Goal: Transaction & Acquisition: Purchase product/service

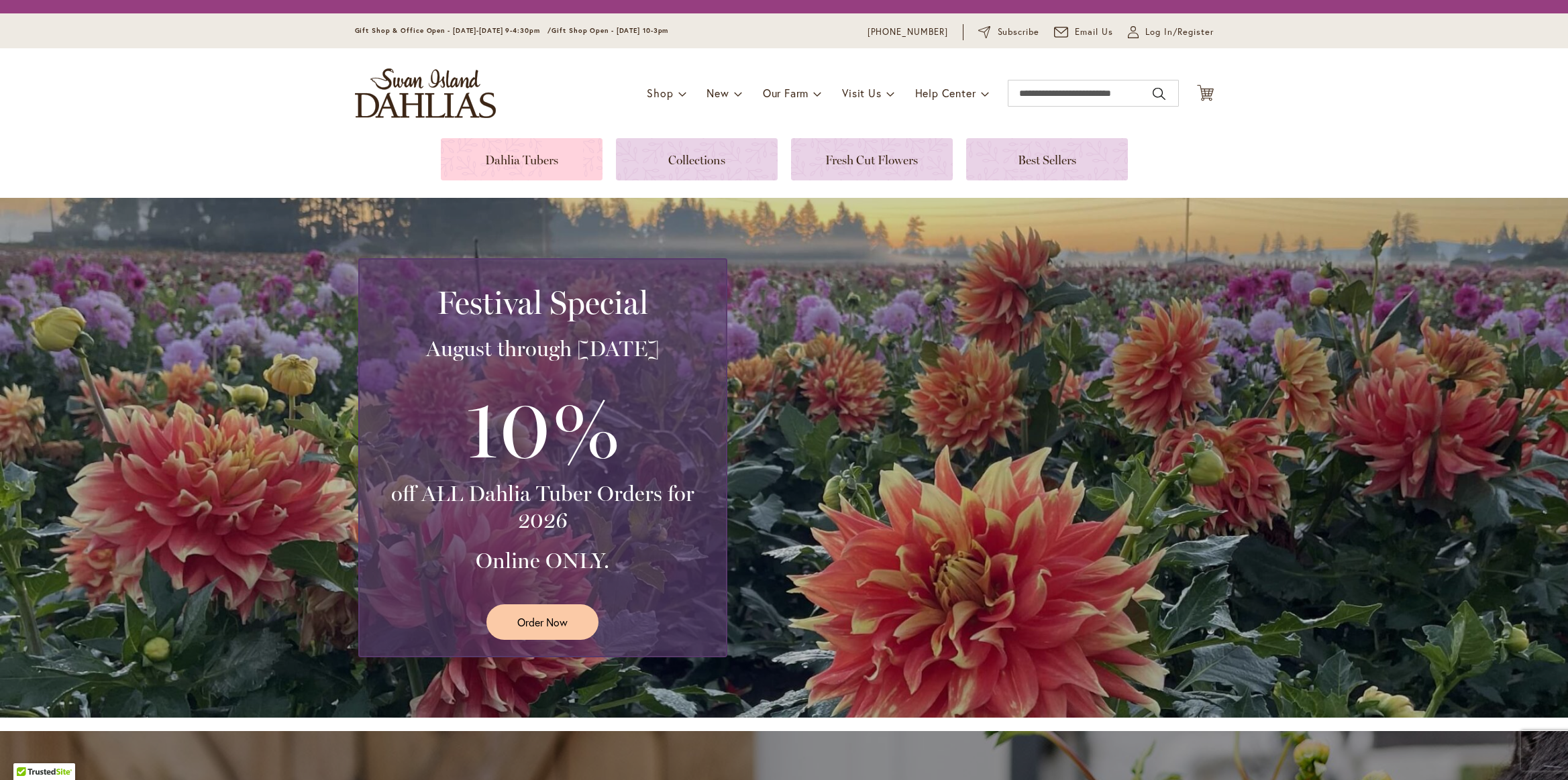
click at [526, 165] on link at bounding box center [521, 160] width 161 height 42
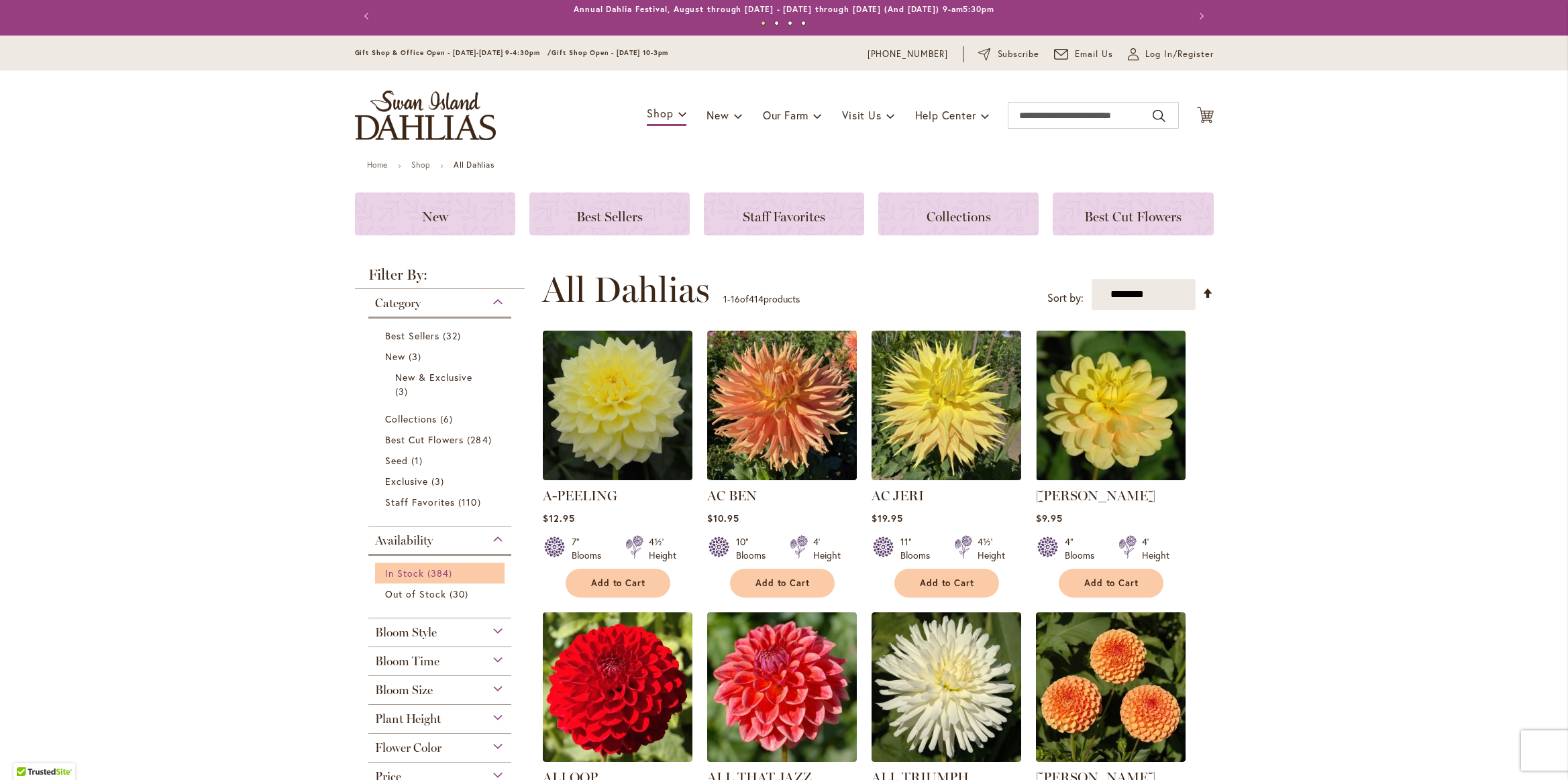
click at [428, 578] on span "384 items" at bounding box center [440, 574] width 28 height 14
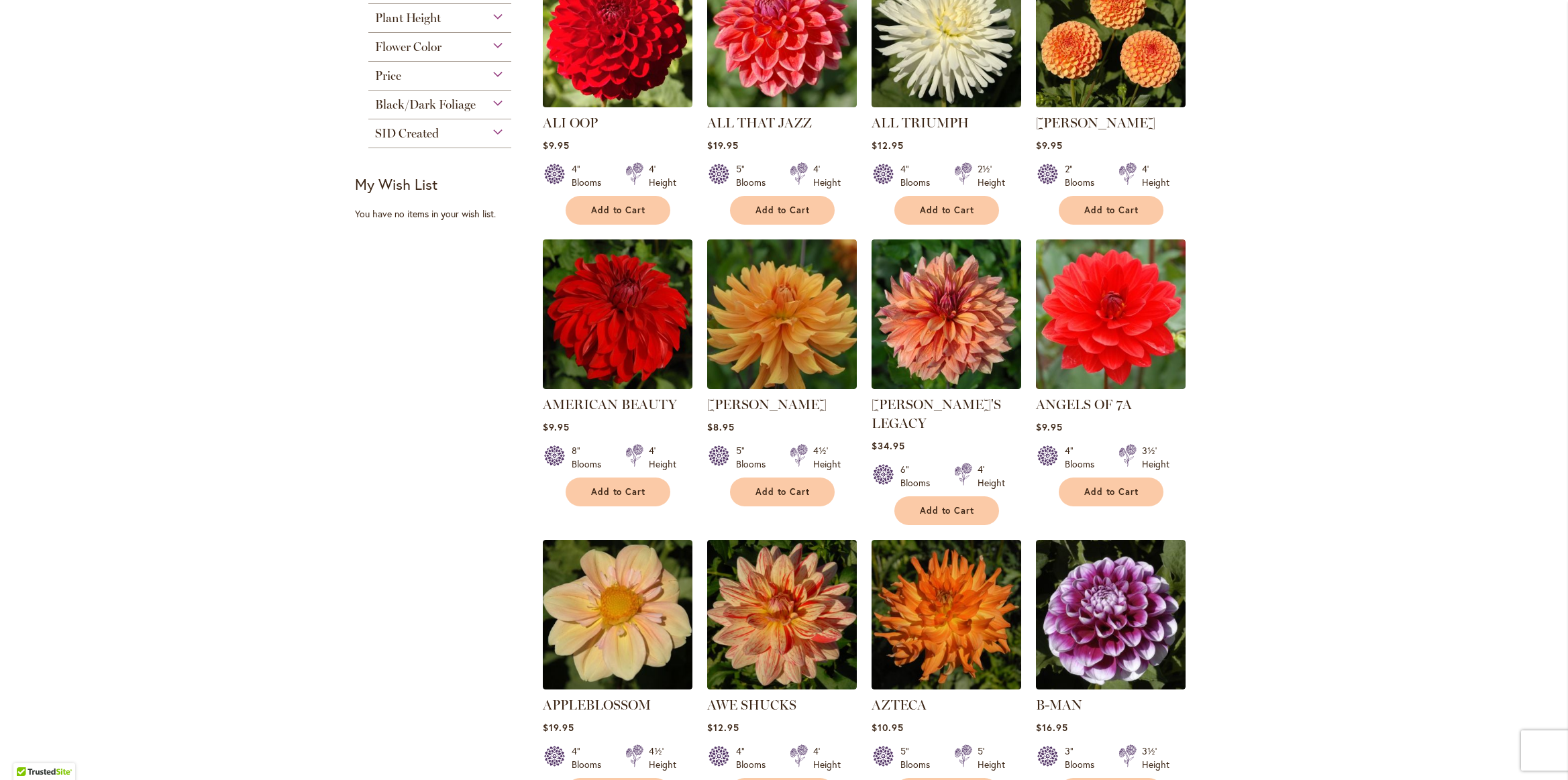
scroll to position [635, 0]
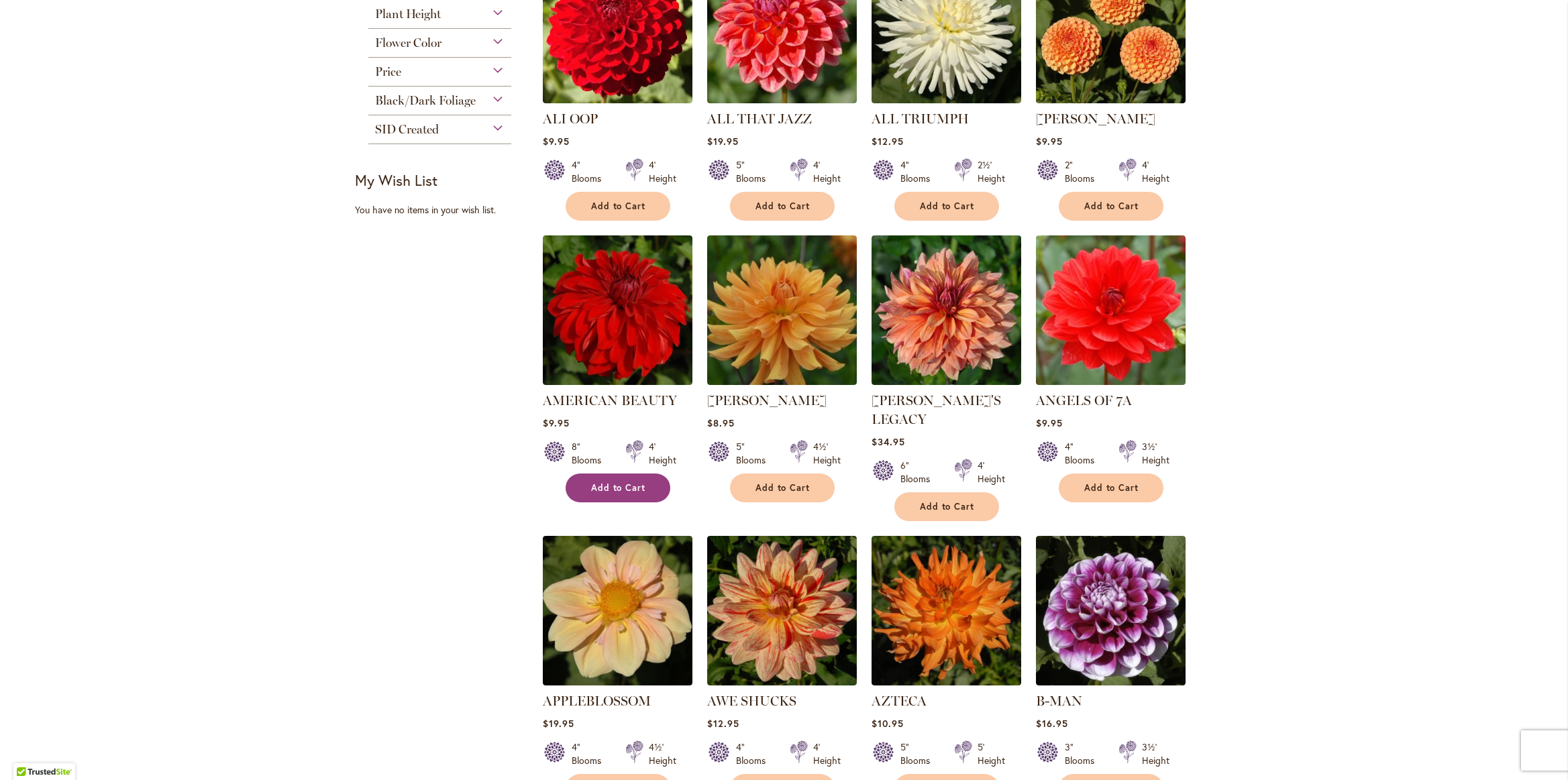
click at [592, 486] on span "Add to Cart" at bounding box center [619, 488] width 55 height 11
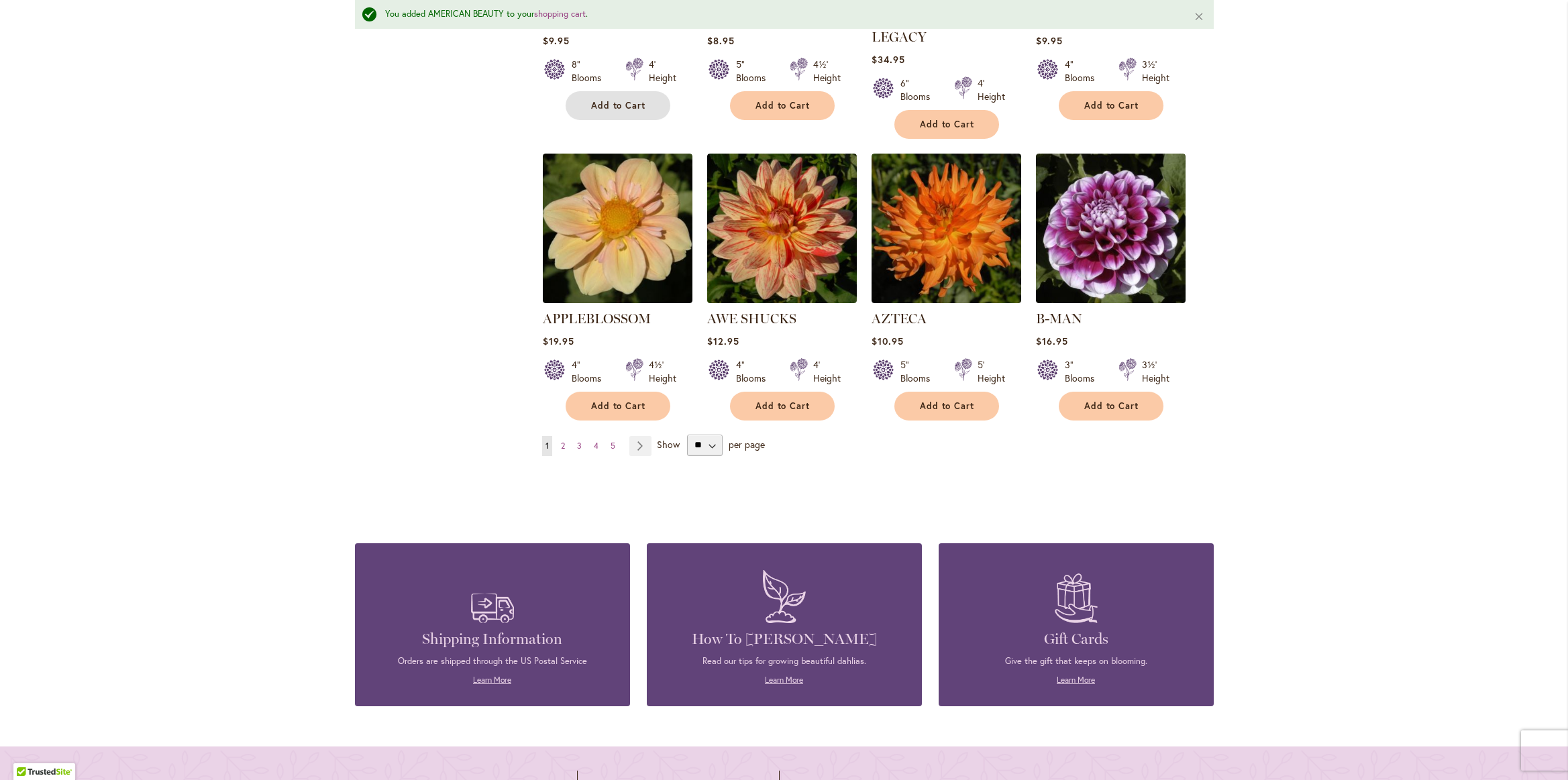
scroll to position [1058, 0]
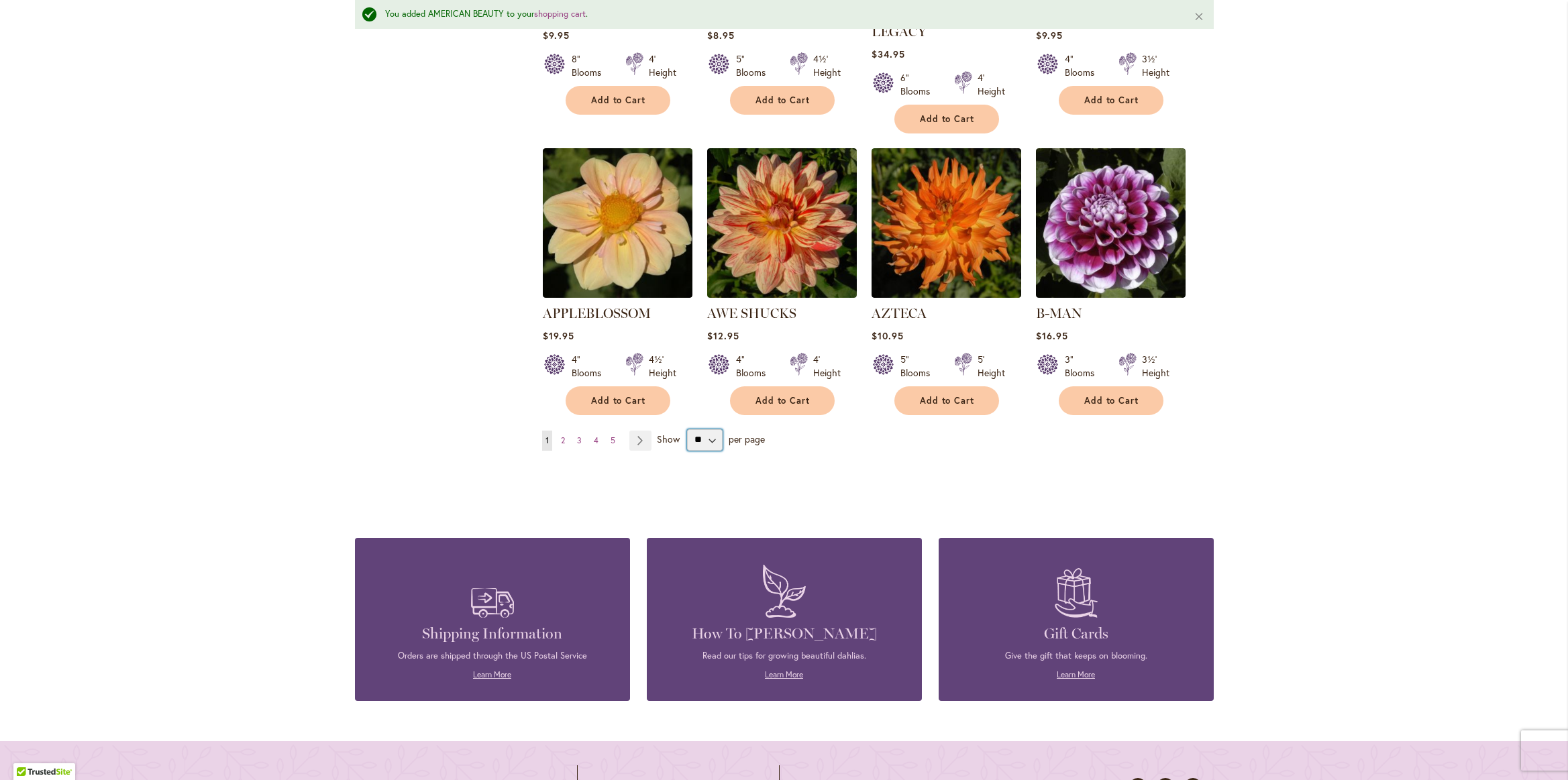
click at [702, 429] on select "** ** ** **" at bounding box center [704, 440] width 35 height 21
select select "**"
click at [687, 429] on select "** ** ** **" at bounding box center [704, 440] width 35 height 21
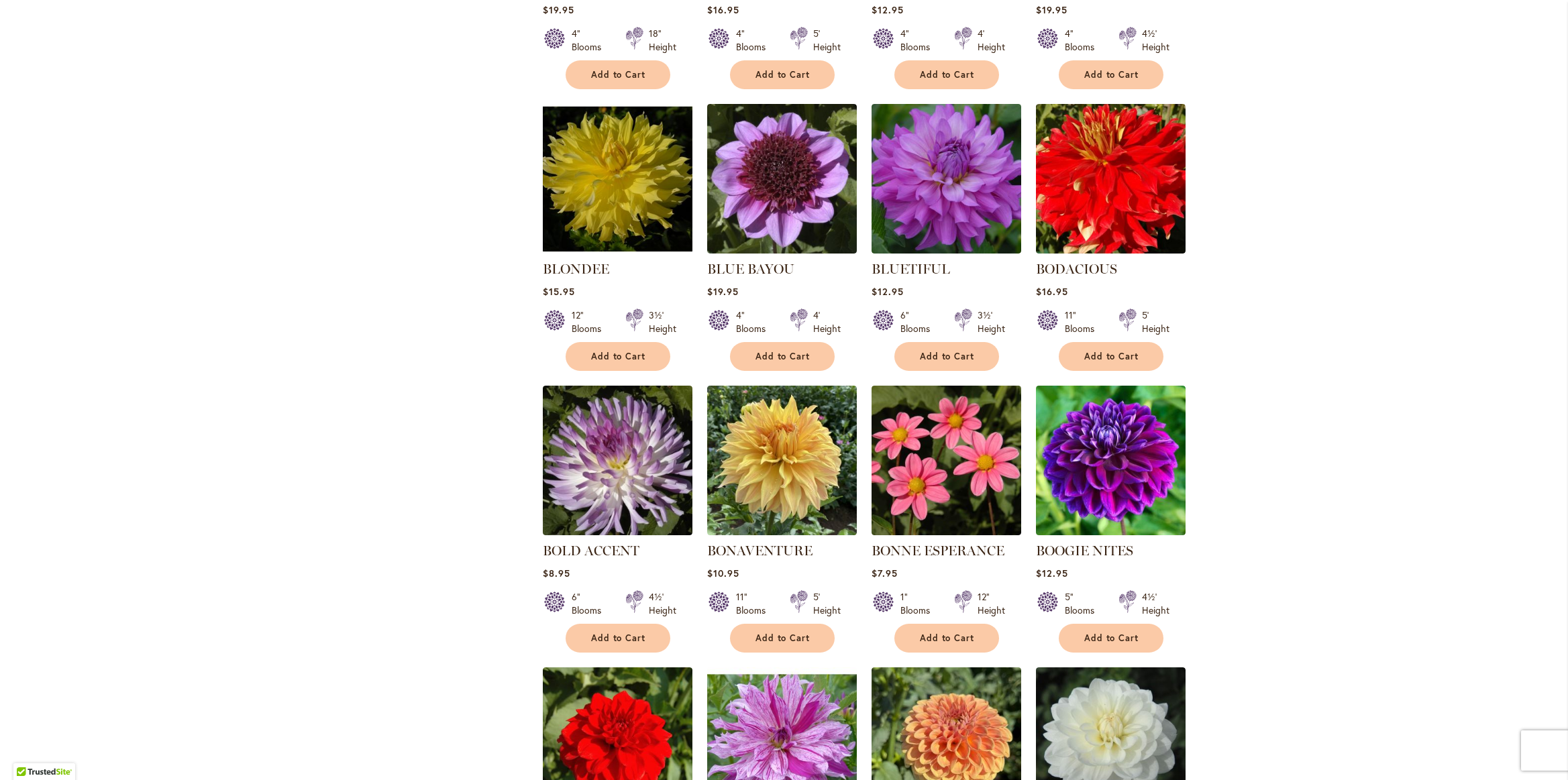
scroll to position [2781, 0]
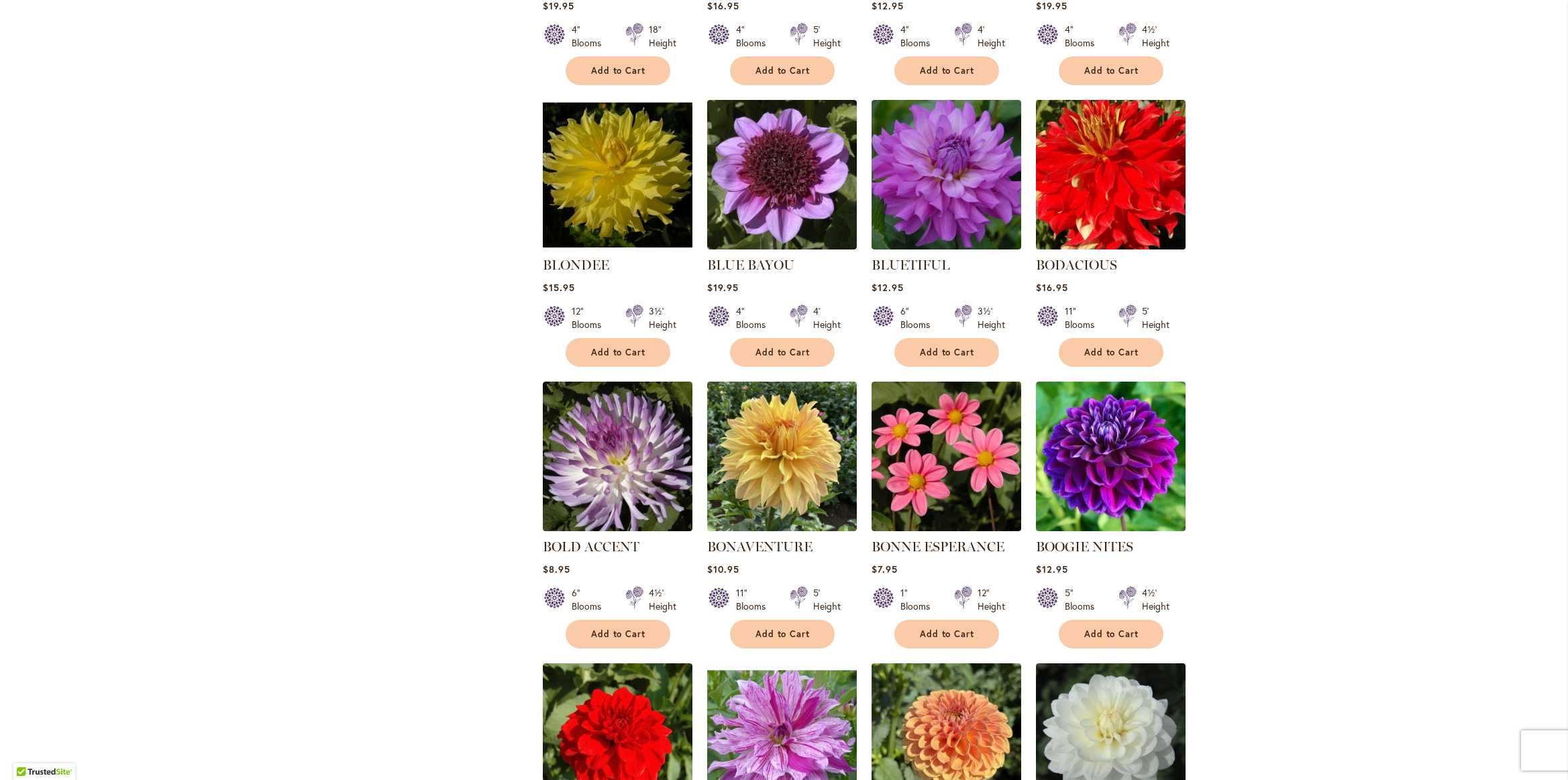
click at [1099, 161] on img at bounding box center [1110, 174] width 157 height 157
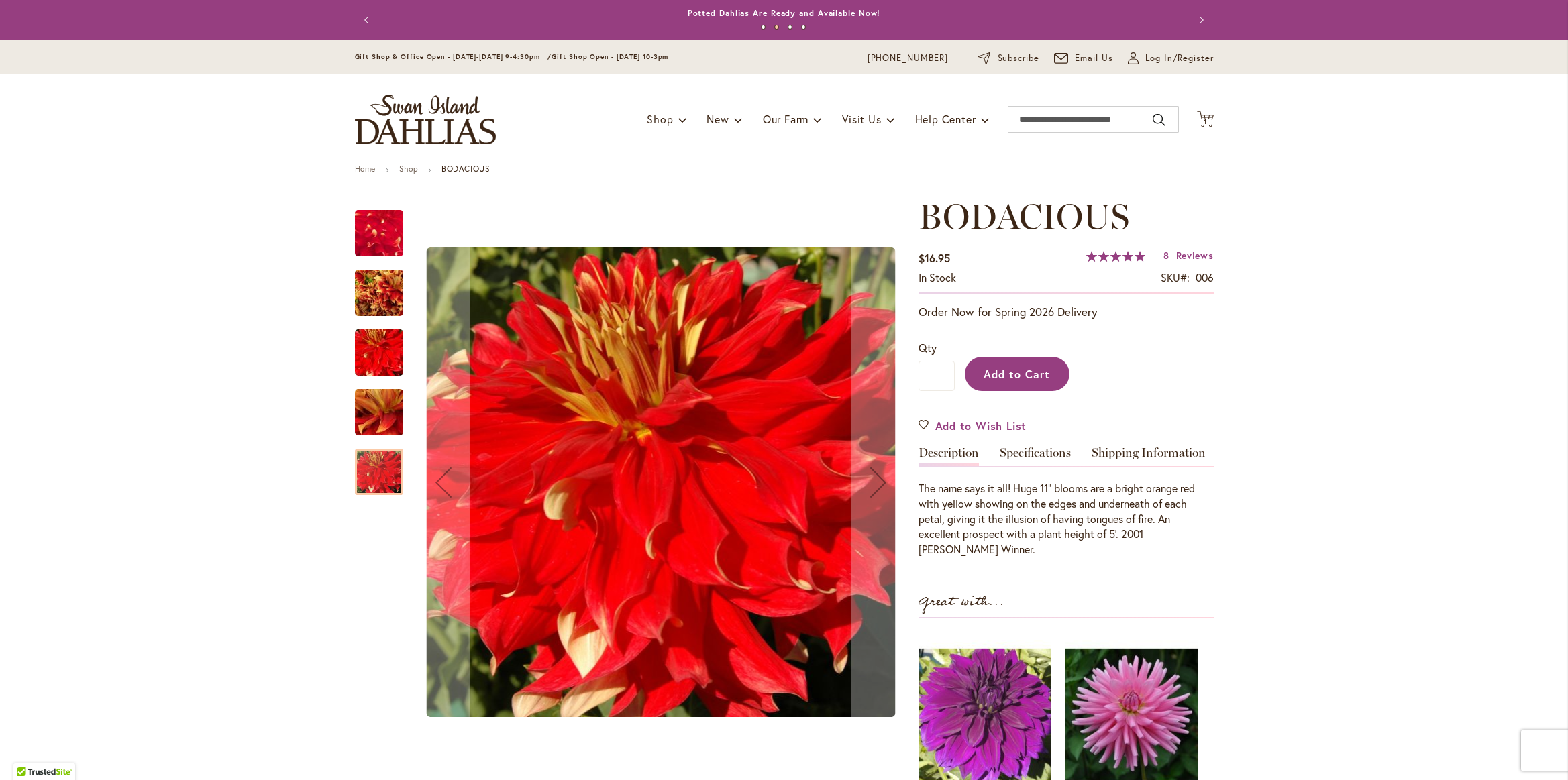
click at [1005, 380] on button "Add to Cart" at bounding box center [1018, 374] width 105 height 34
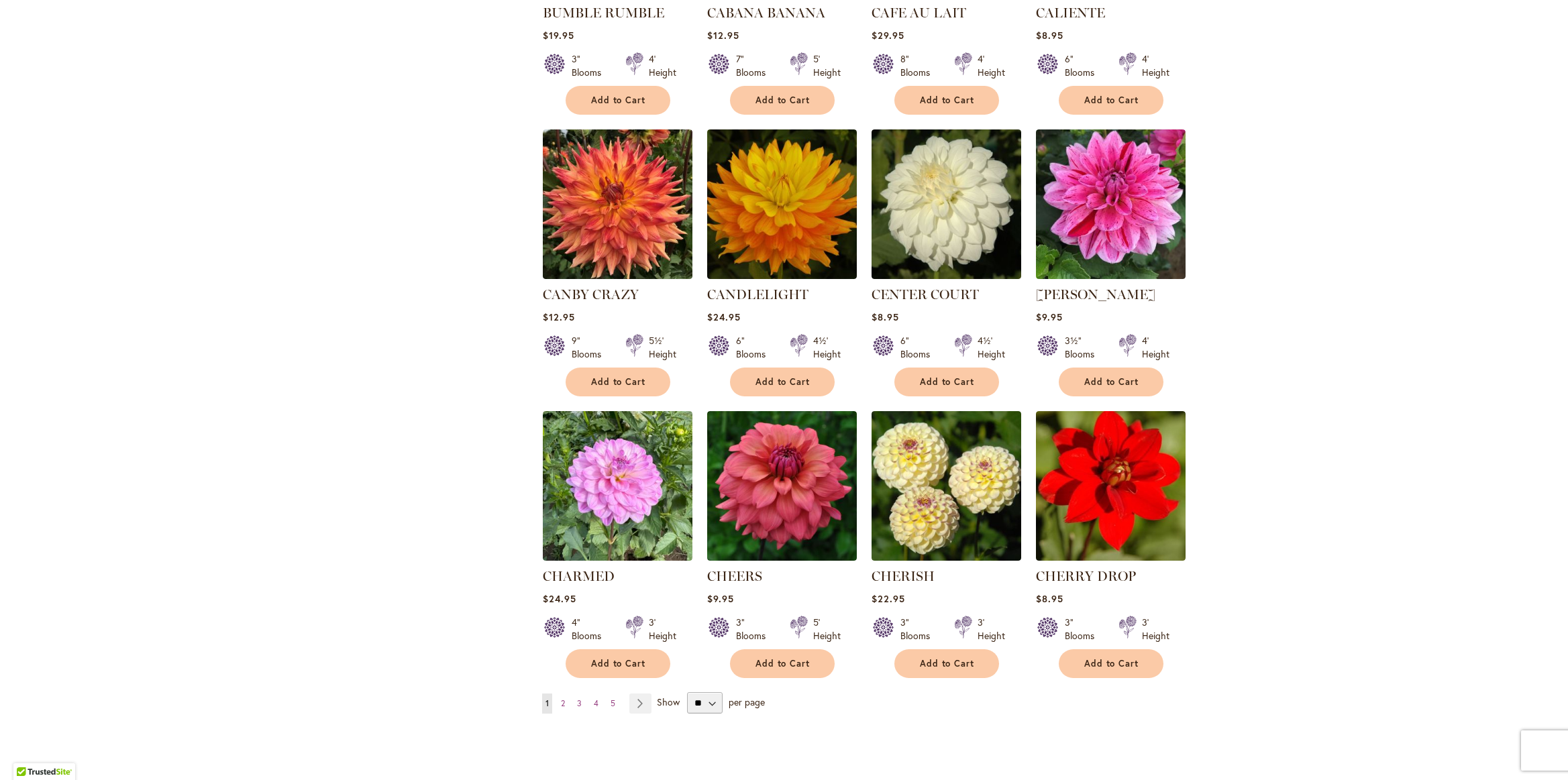
scroll to position [4155, 0]
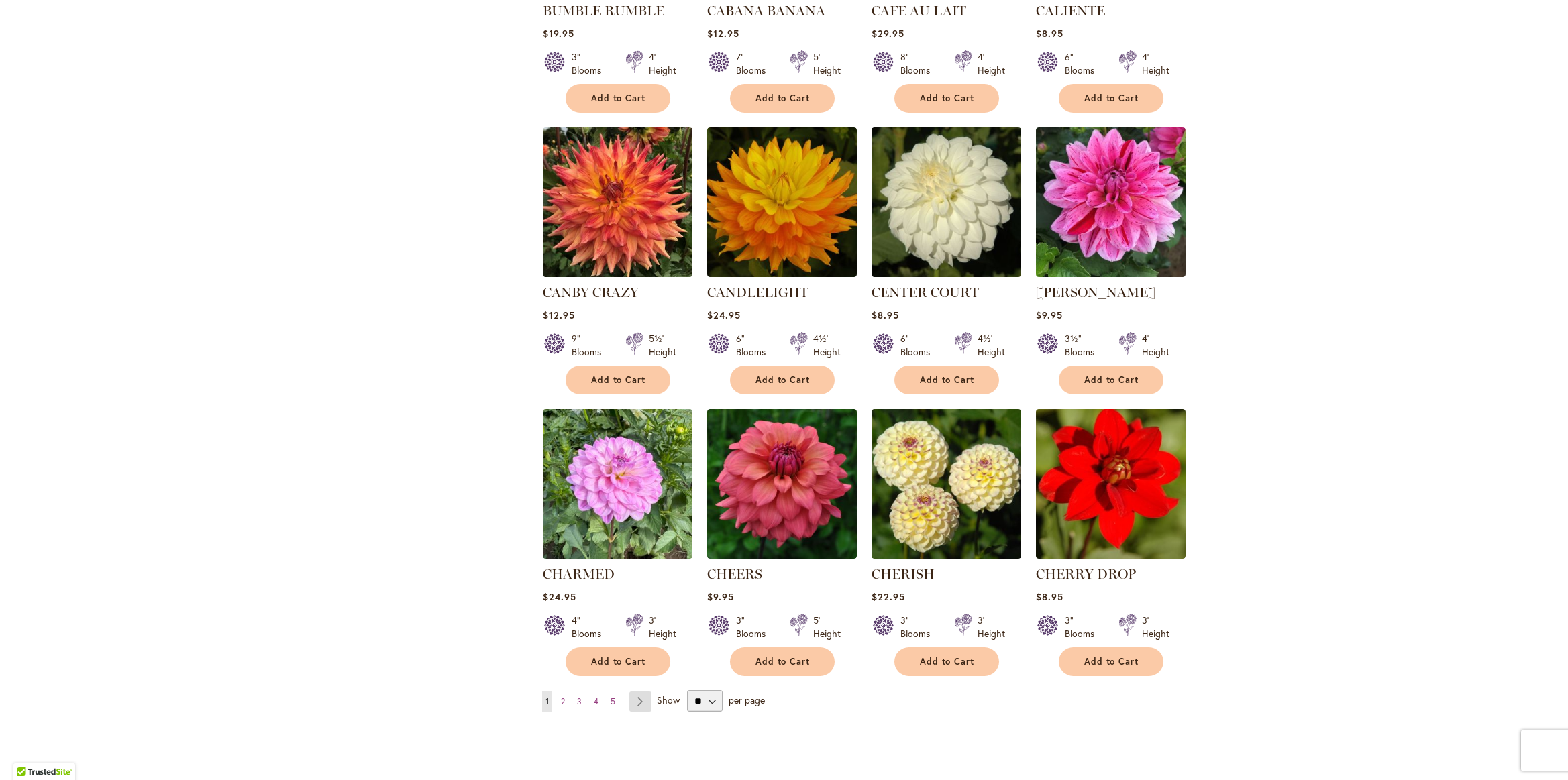
click at [636, 692] on link "Page Next" at bounding box center [640, 702] width 22 height 20
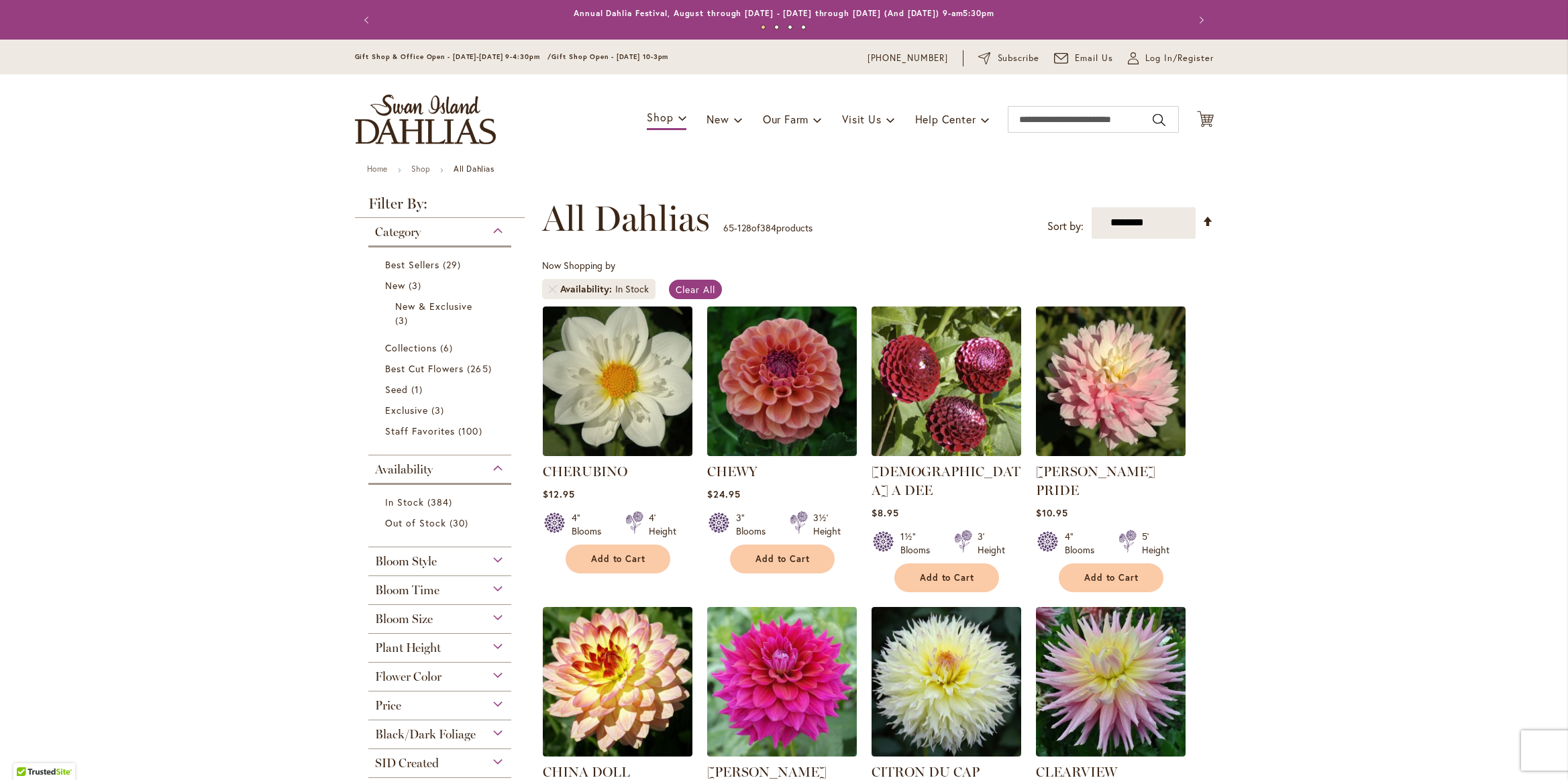
scroll to position [208, 0]
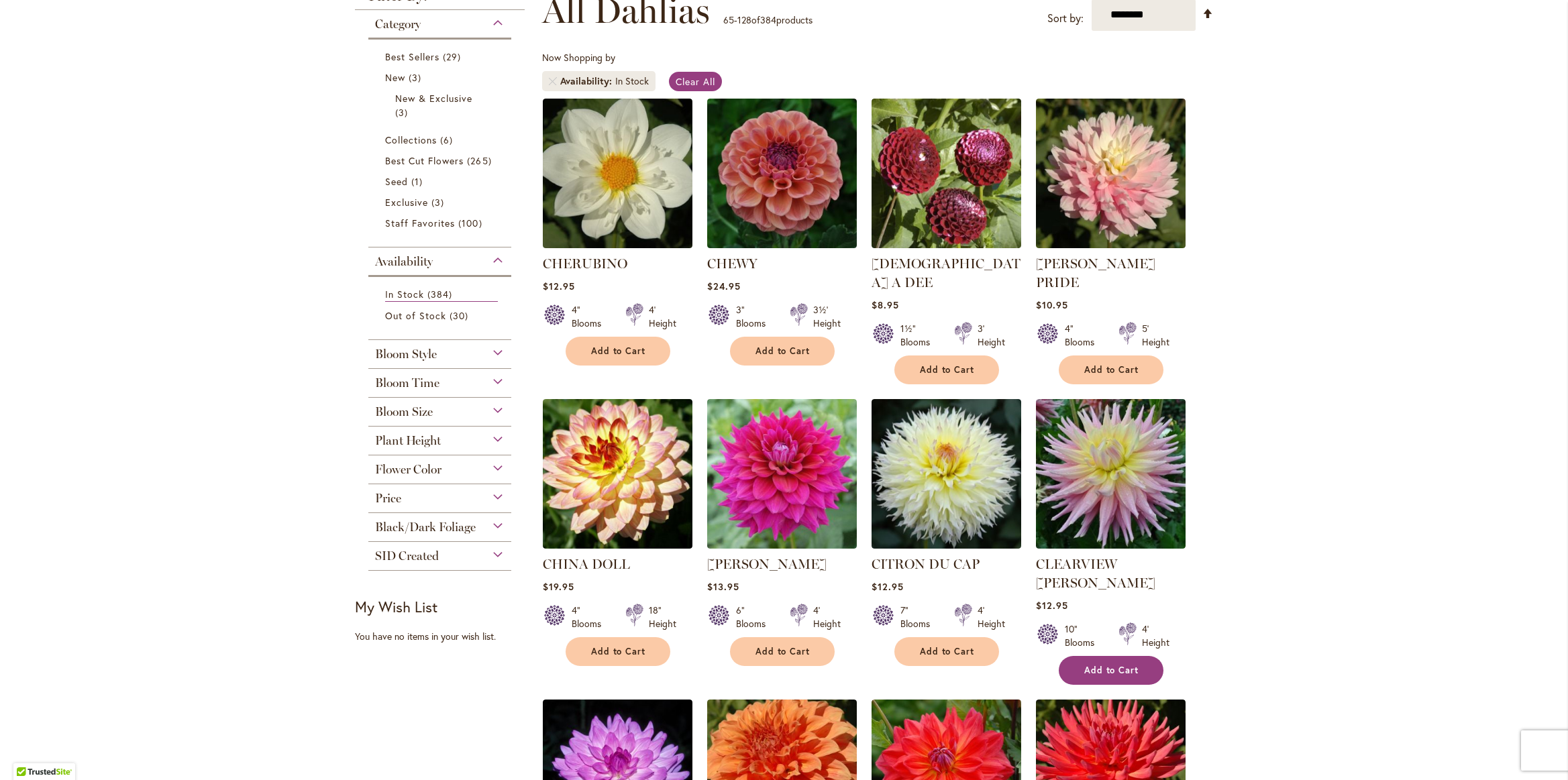
click at [1120, 665] on span "Add to Cart" at bounding box center [1112, 671] width 55 height 11
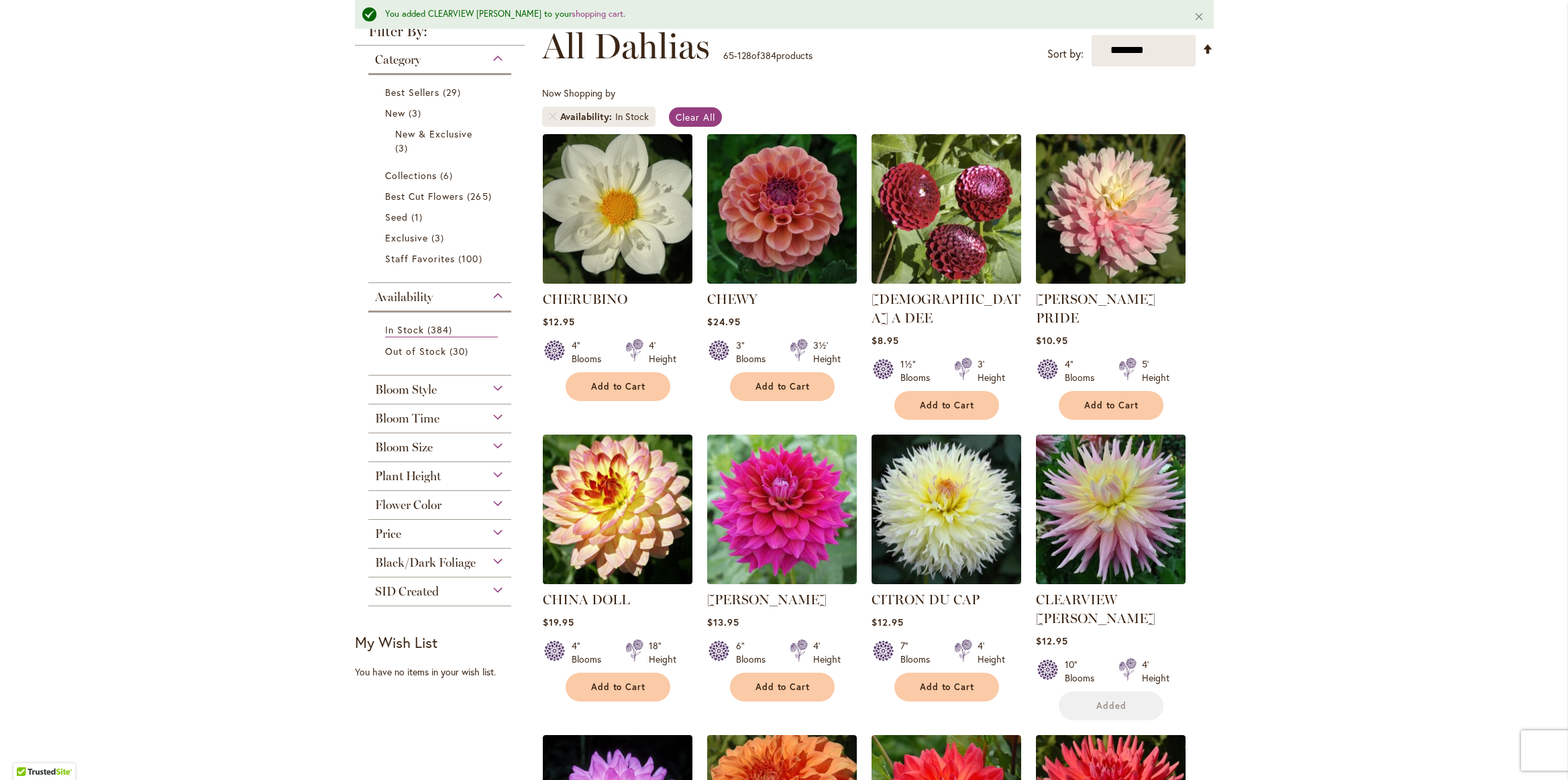
scroll to position [244, 0]
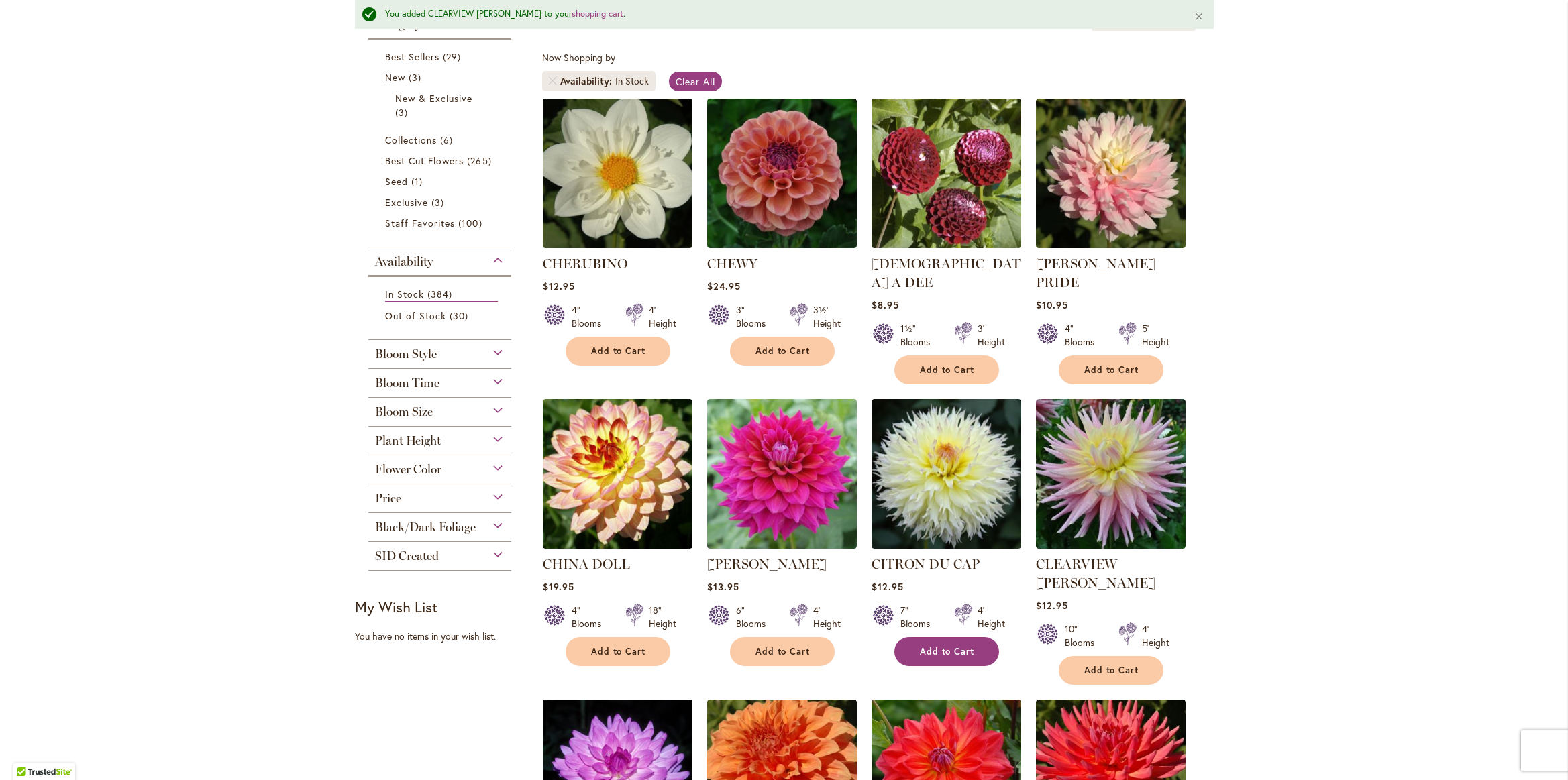
click at [981, 638] on button "Add to Cart" at bounding box center [947, 652] width 105 height 29
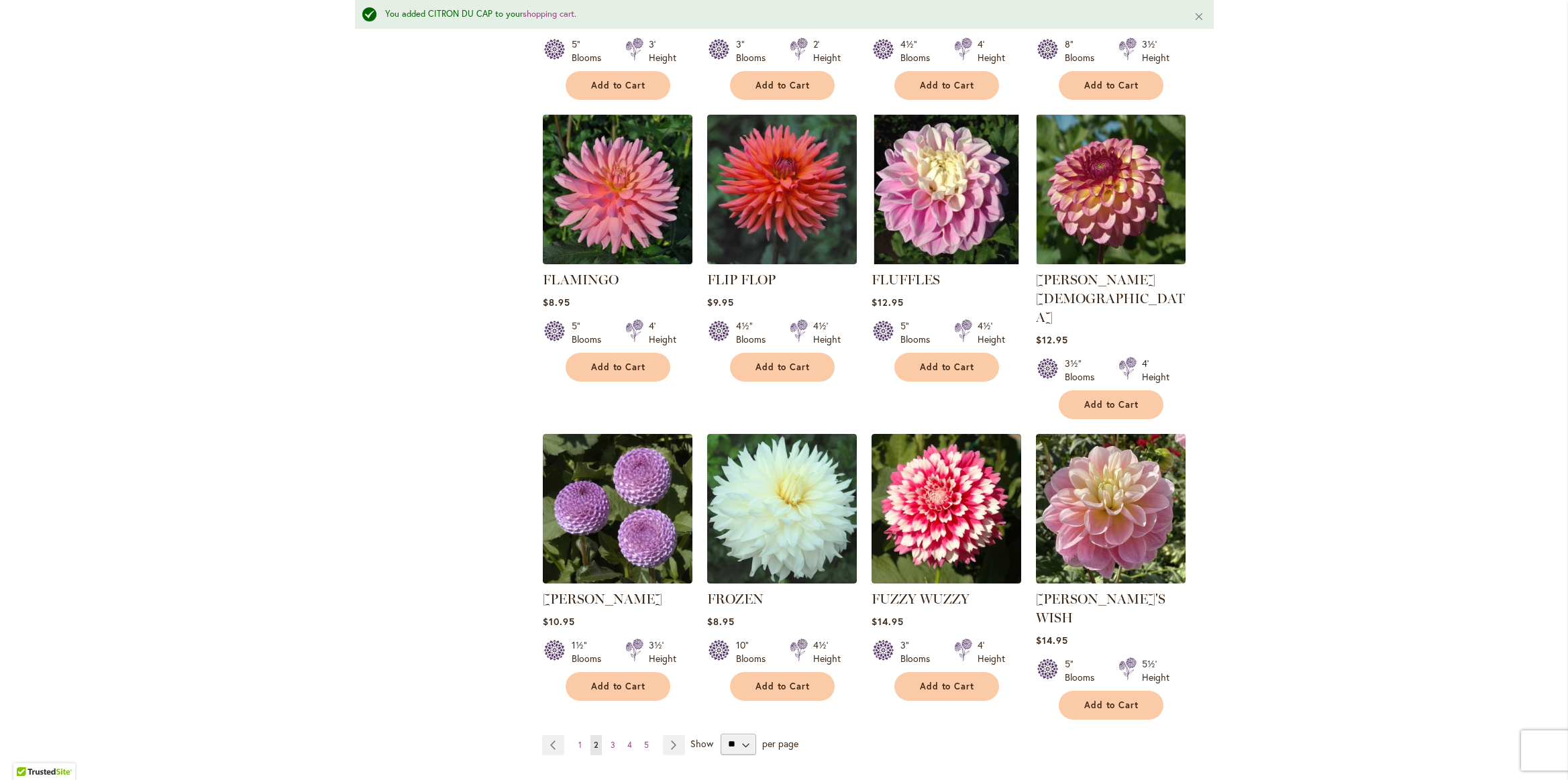
scroll to position [4319, 0]
click at [668, 735] on link "Page Next" at bounding box center [674, 745] width 22 height 20
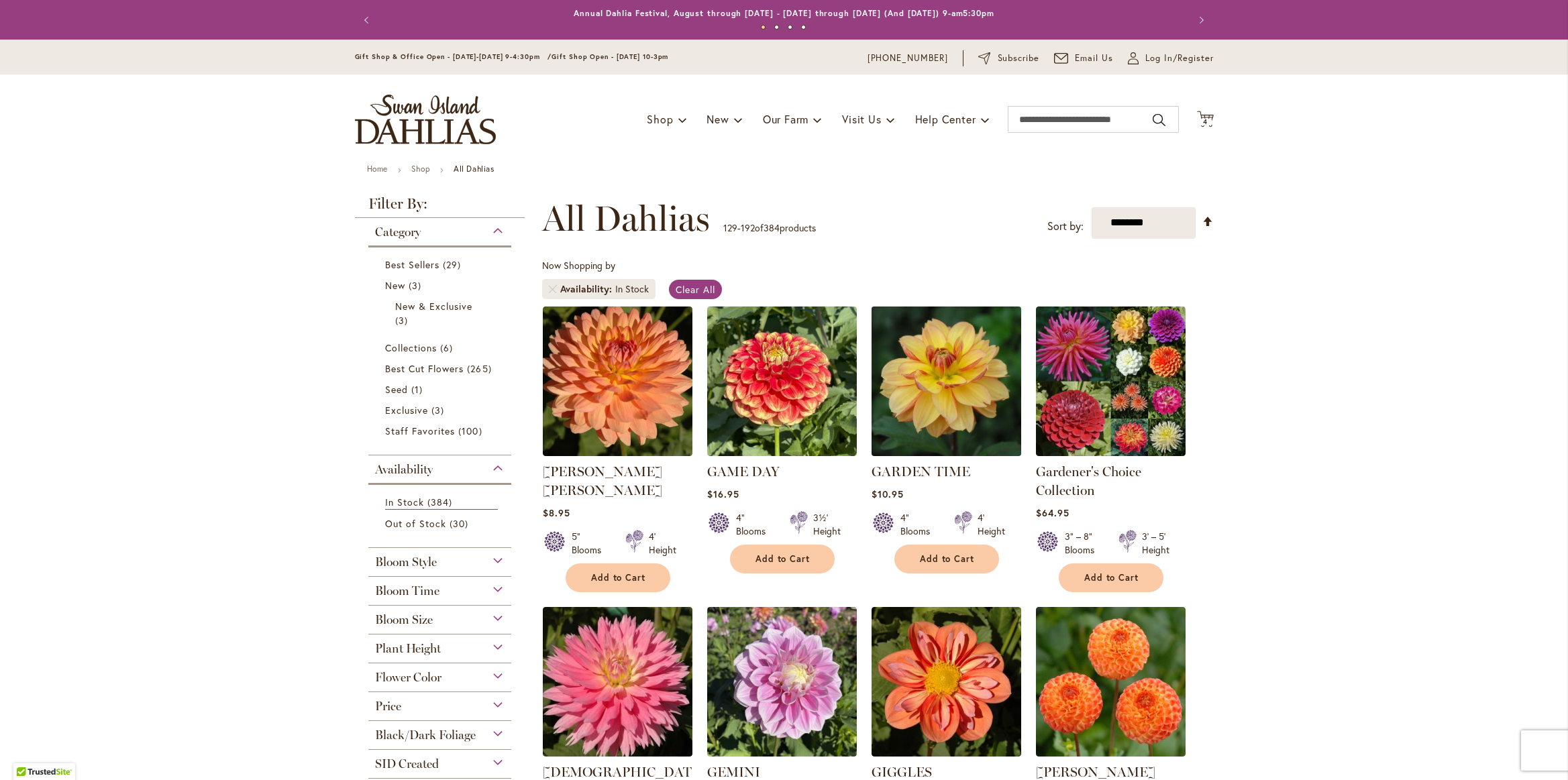
click at [944, 403] on img at bounding box center [946, 381] width 157 height 157
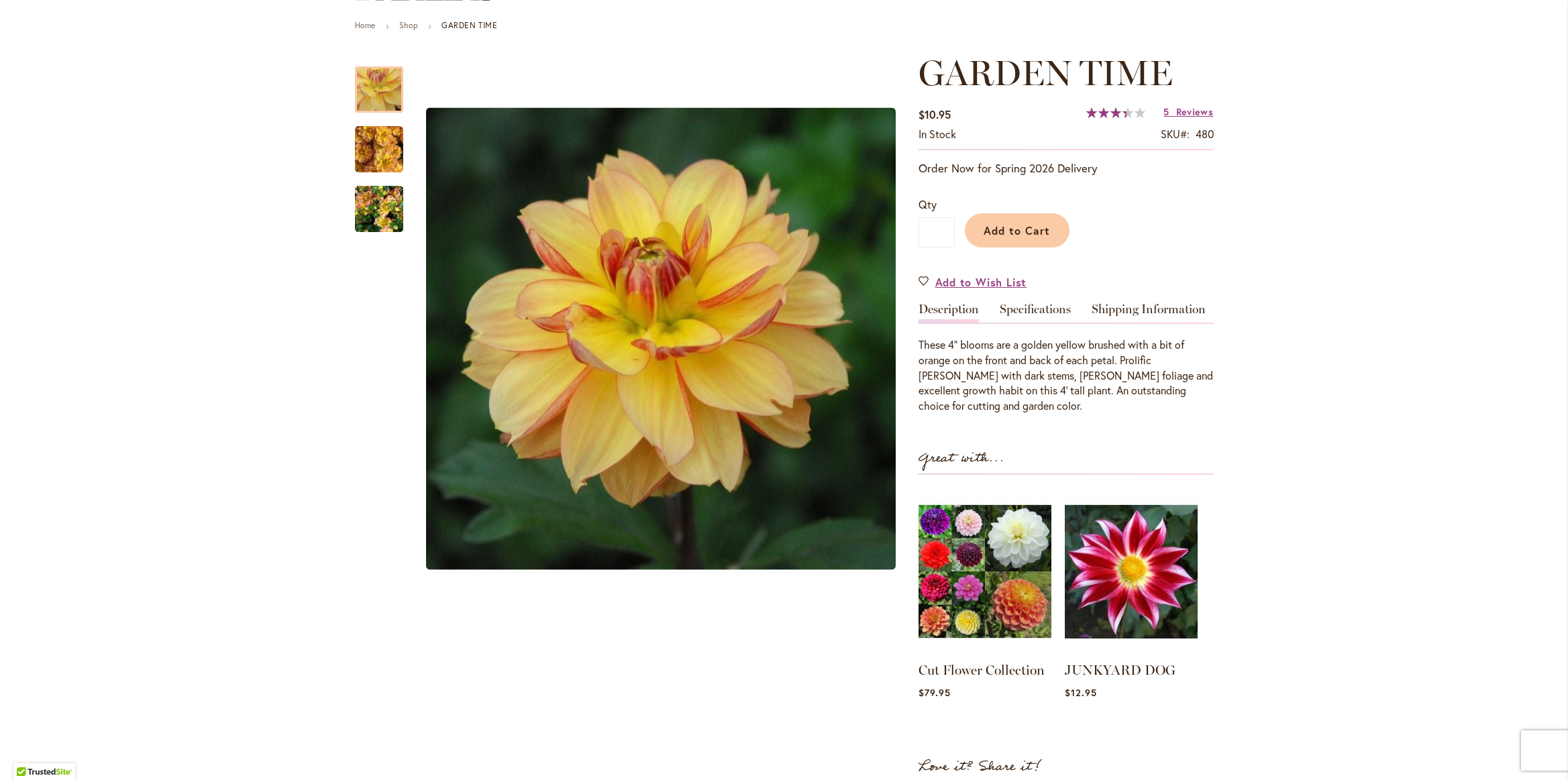
scroll to position [182, 0]
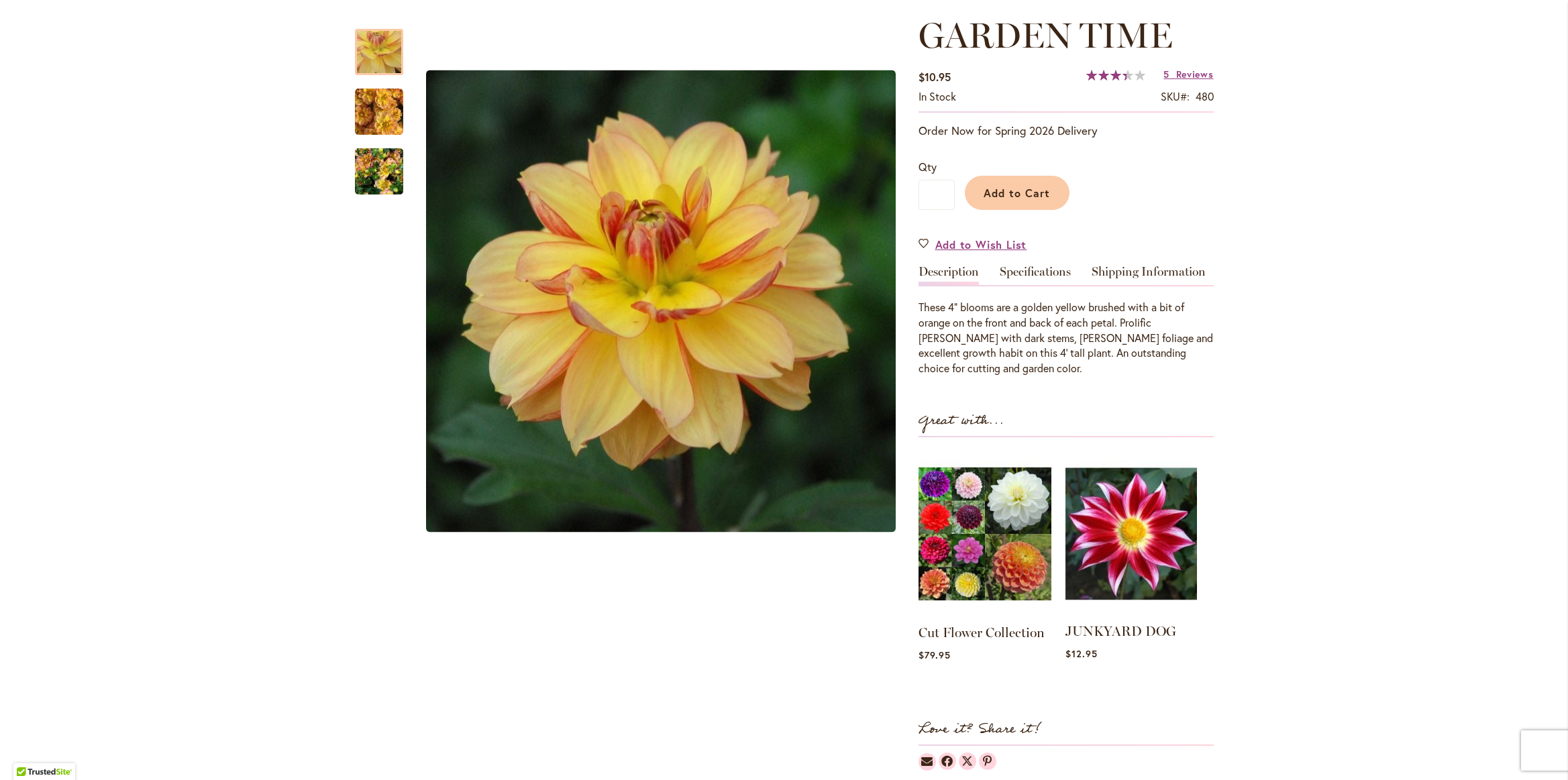
click at [1116, 517] on img at bounding box center [1131, 533] width 132 height 164
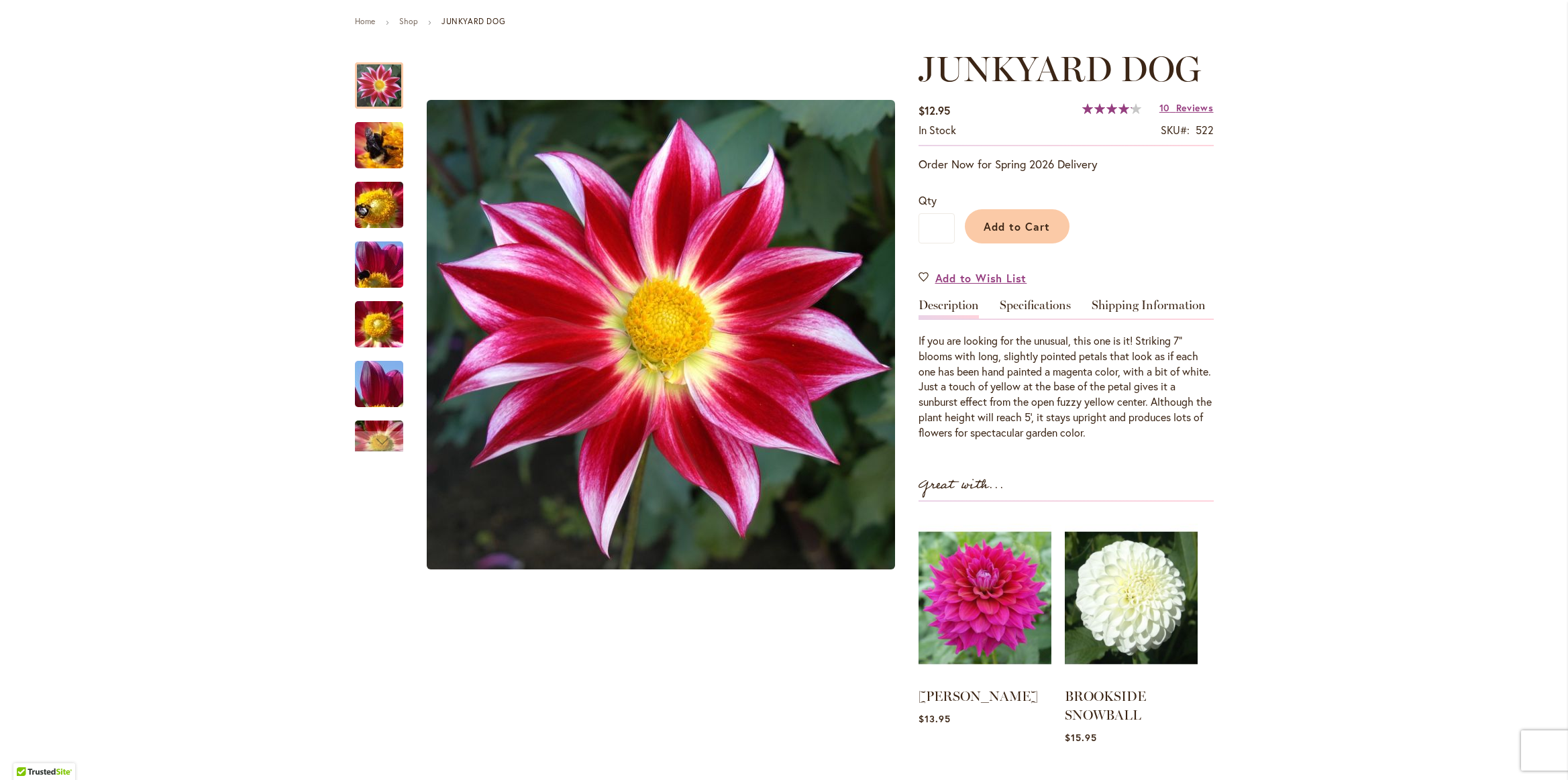
scroll to position [236, 0]
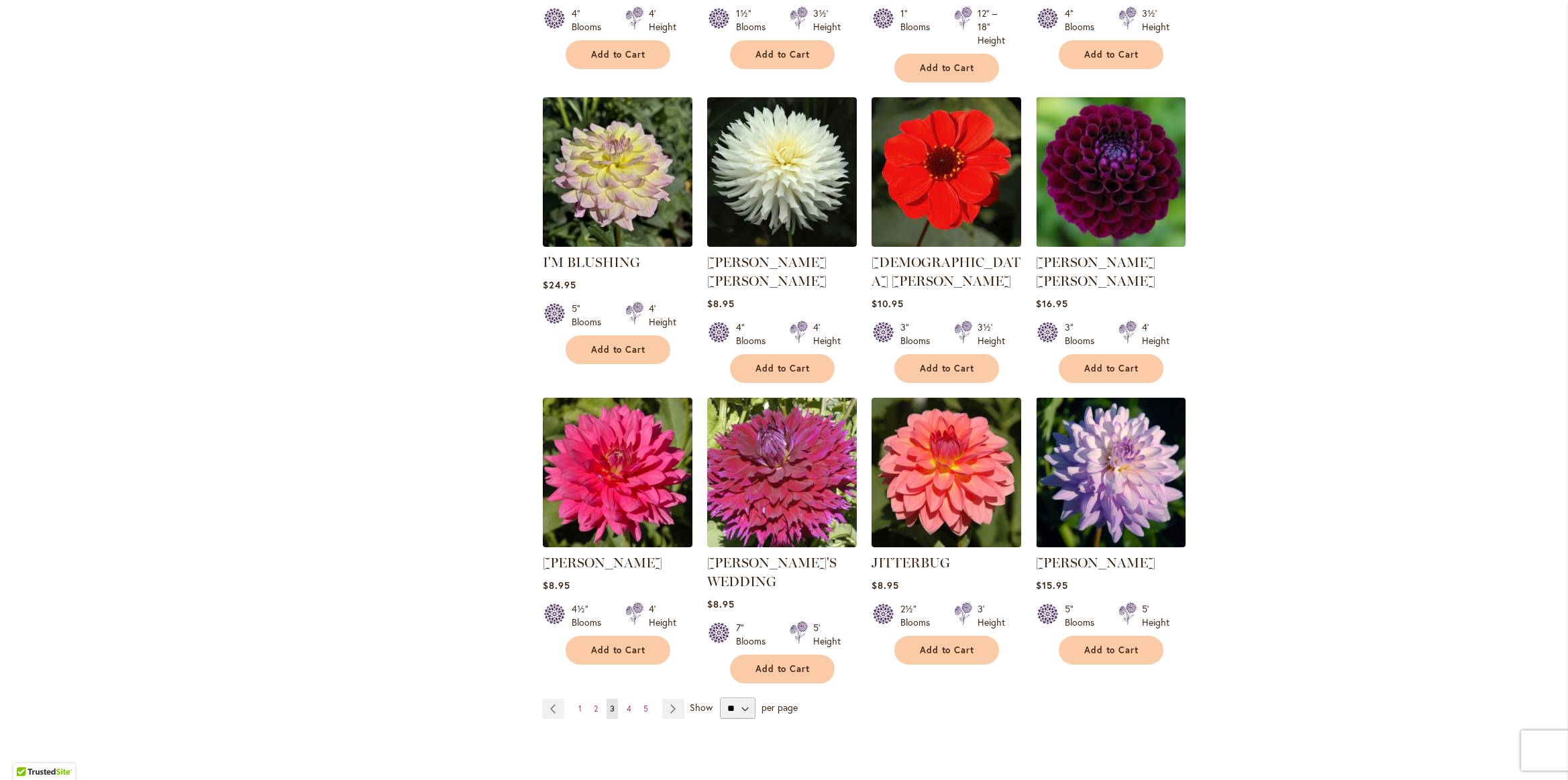
scroll to position [4299, 0]
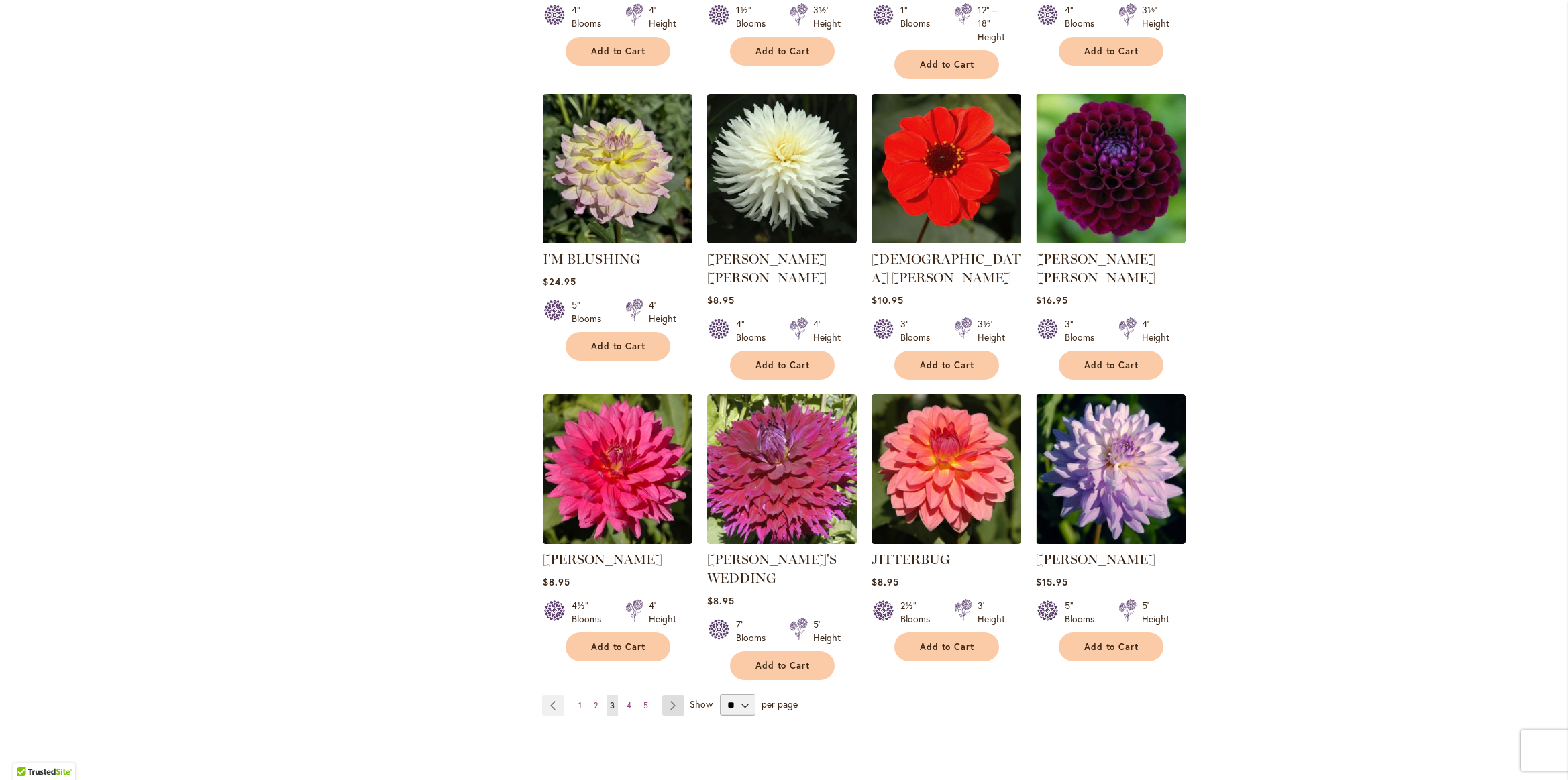
click at [674, 696] on link "Page Next" at bounding box center [673, 705] width 22 height 20
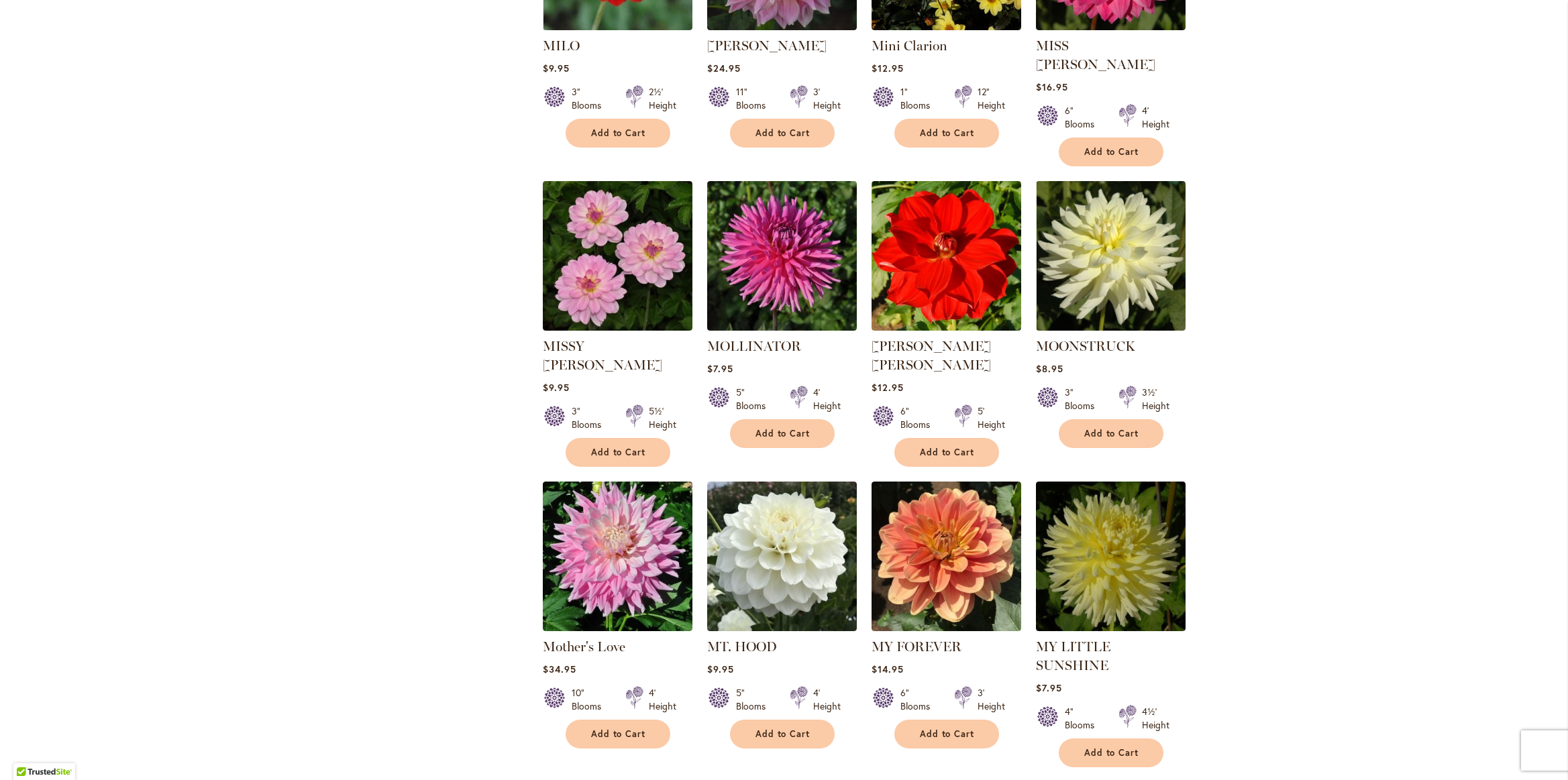
scroll to position [4166, 0]
click at [671, 780] on link "Page Next" at bounding box center [674, 792] width 22 height 20
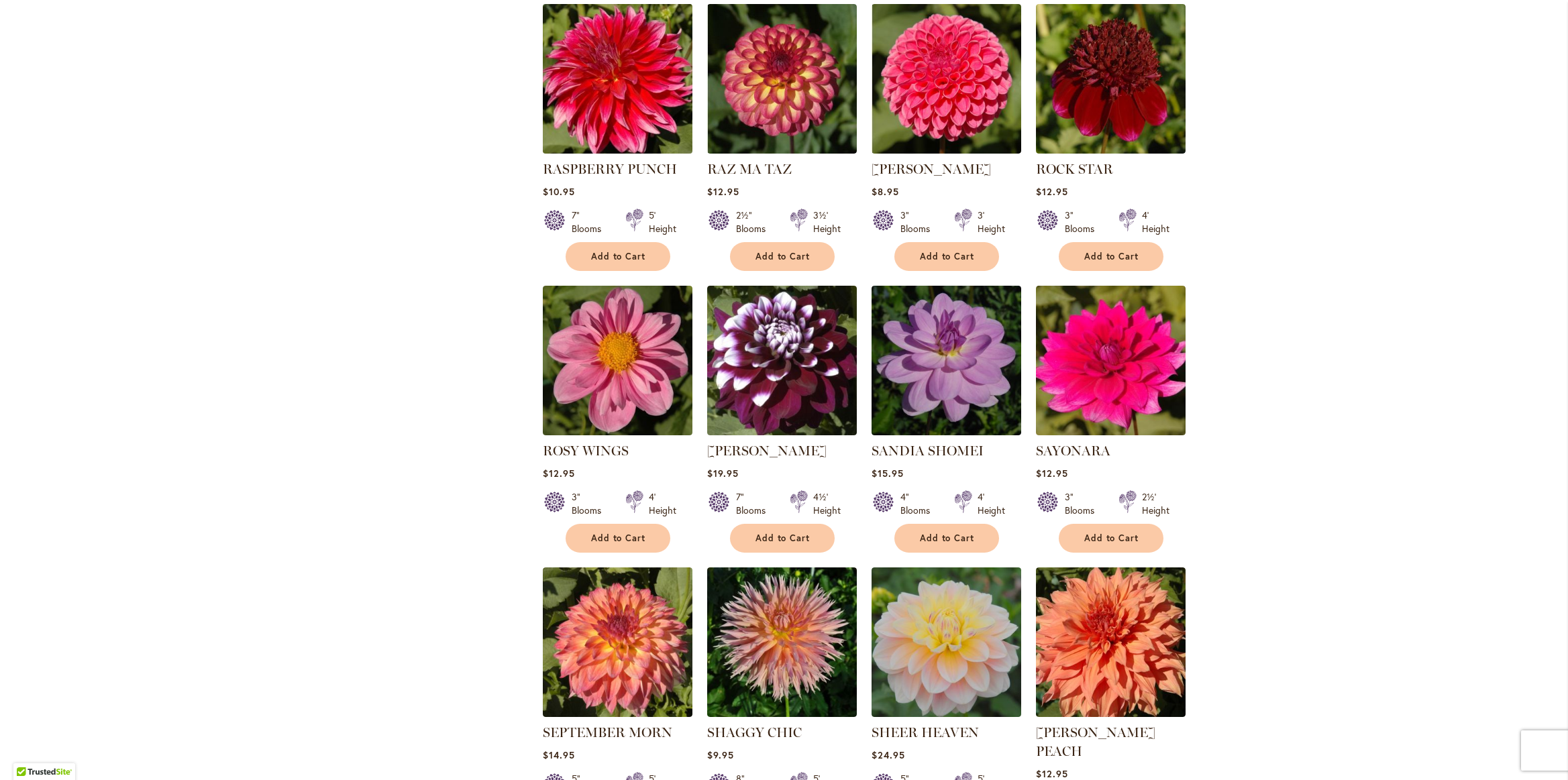
scroll to position [3781, 0]
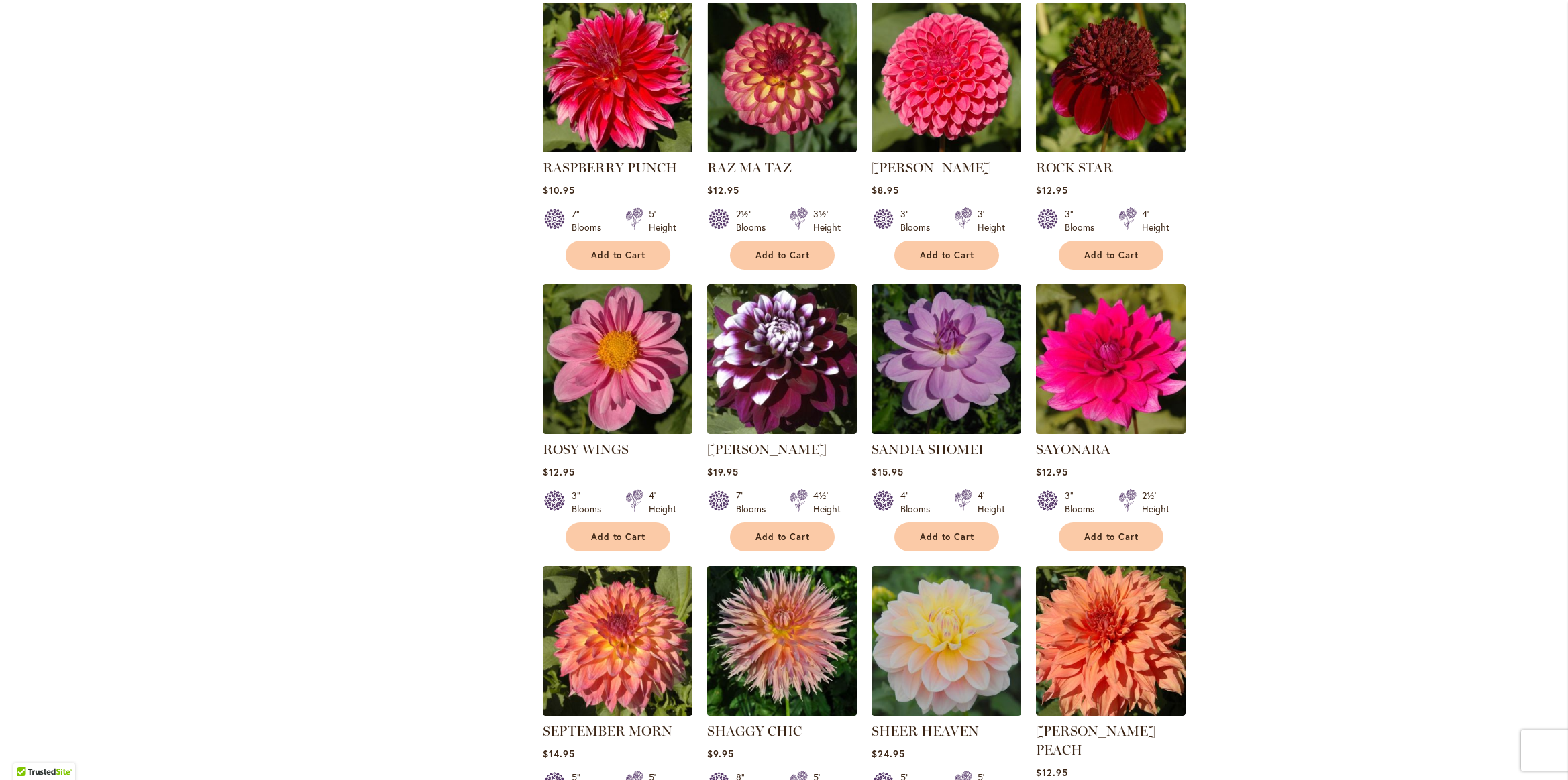
click at [740, 564] on img at bounding box center [782, 640] width 157 height 157
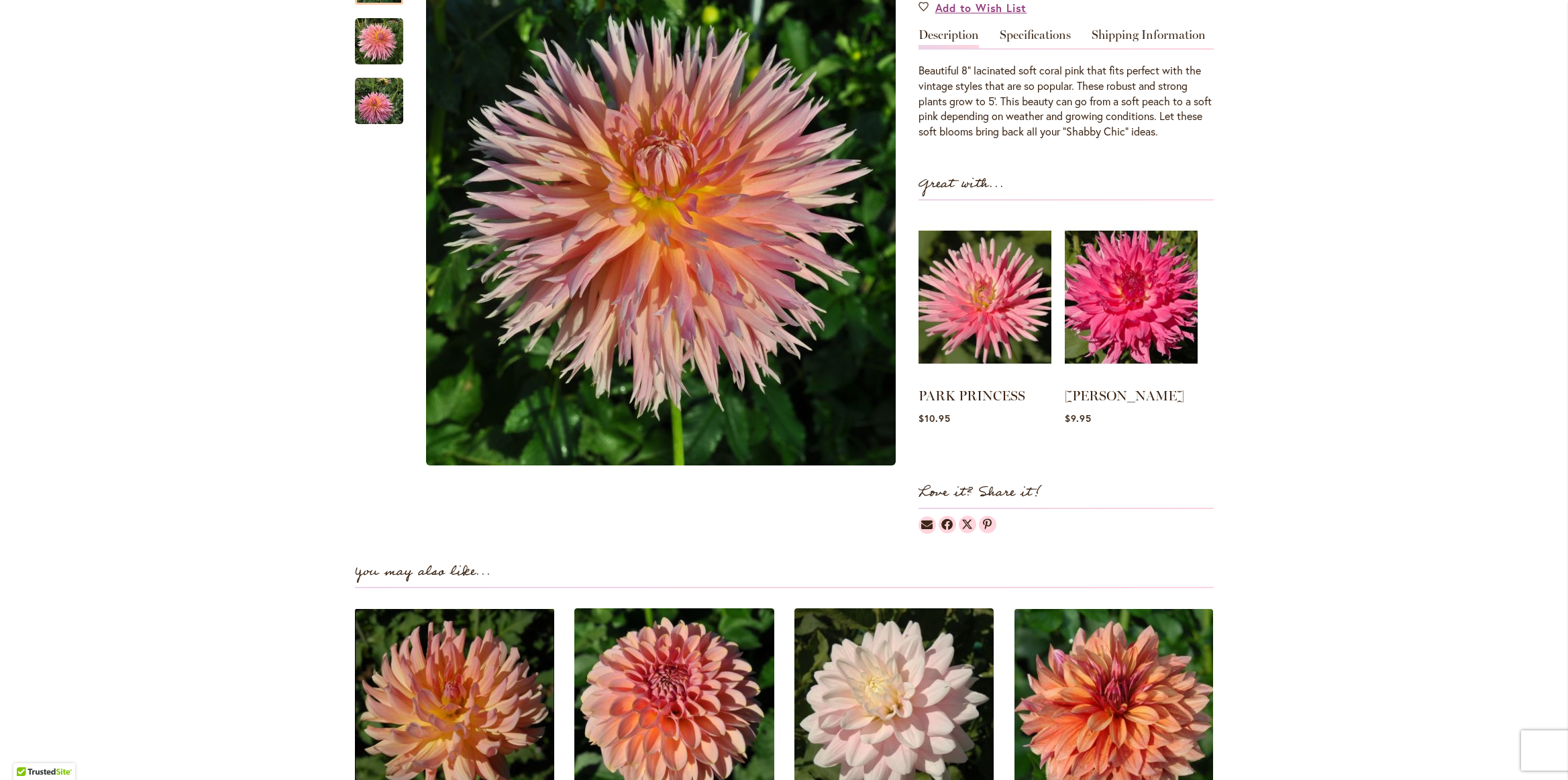
scroll to position [228, 0]
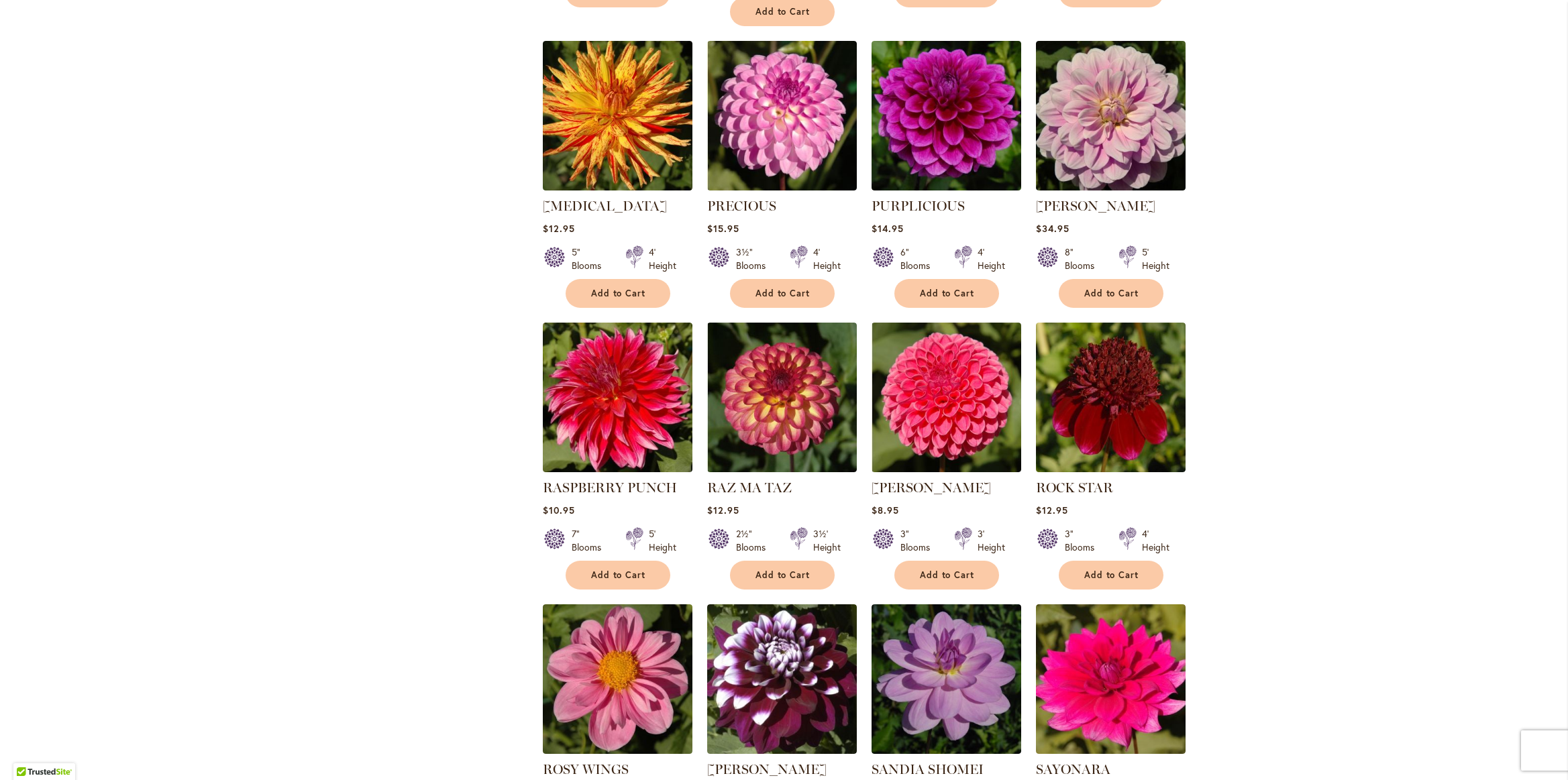
scroll to position [3466, 0]
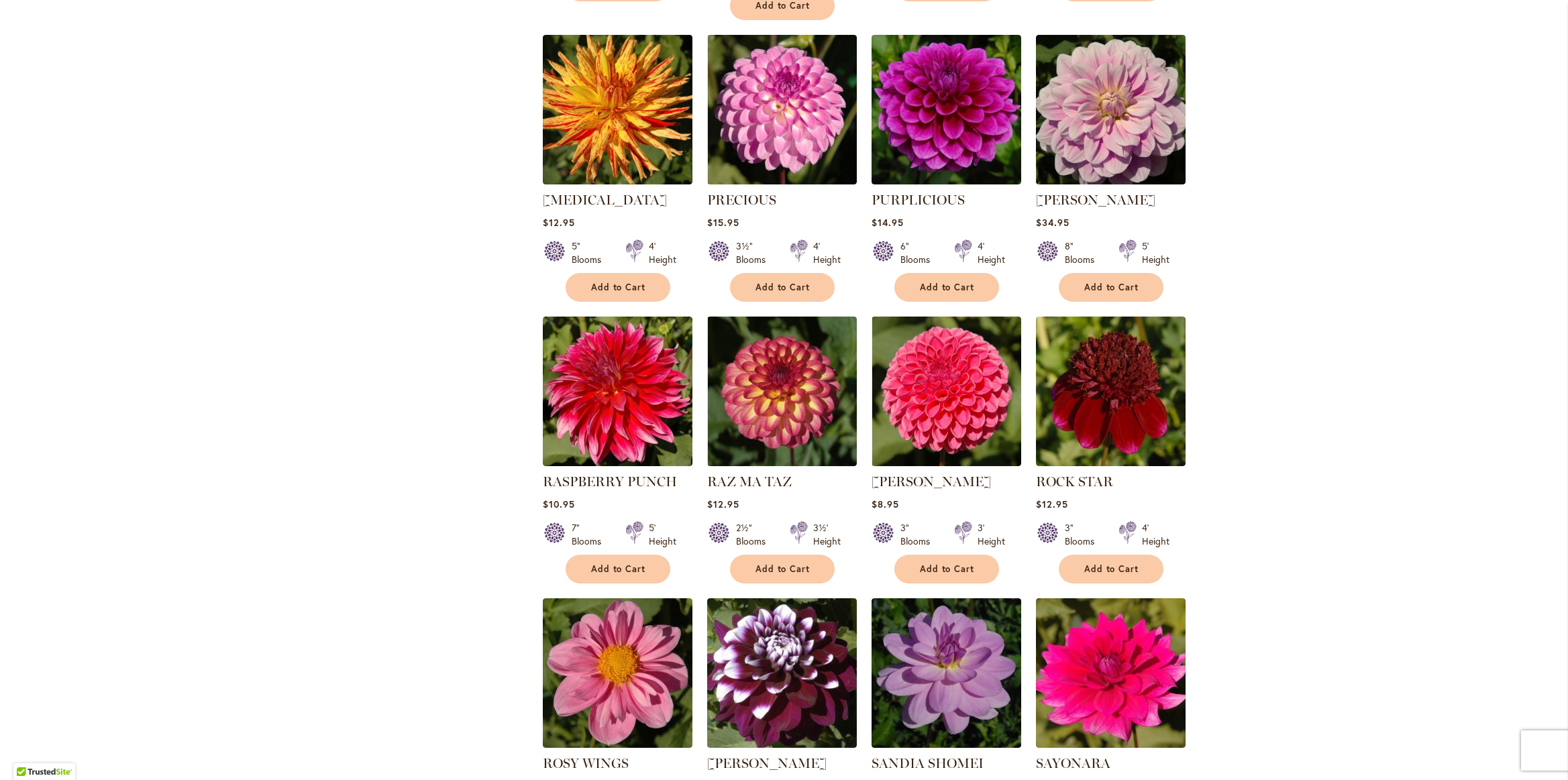
click at [655, 313] on img at bounding box center [617, 391] width 157 height 157
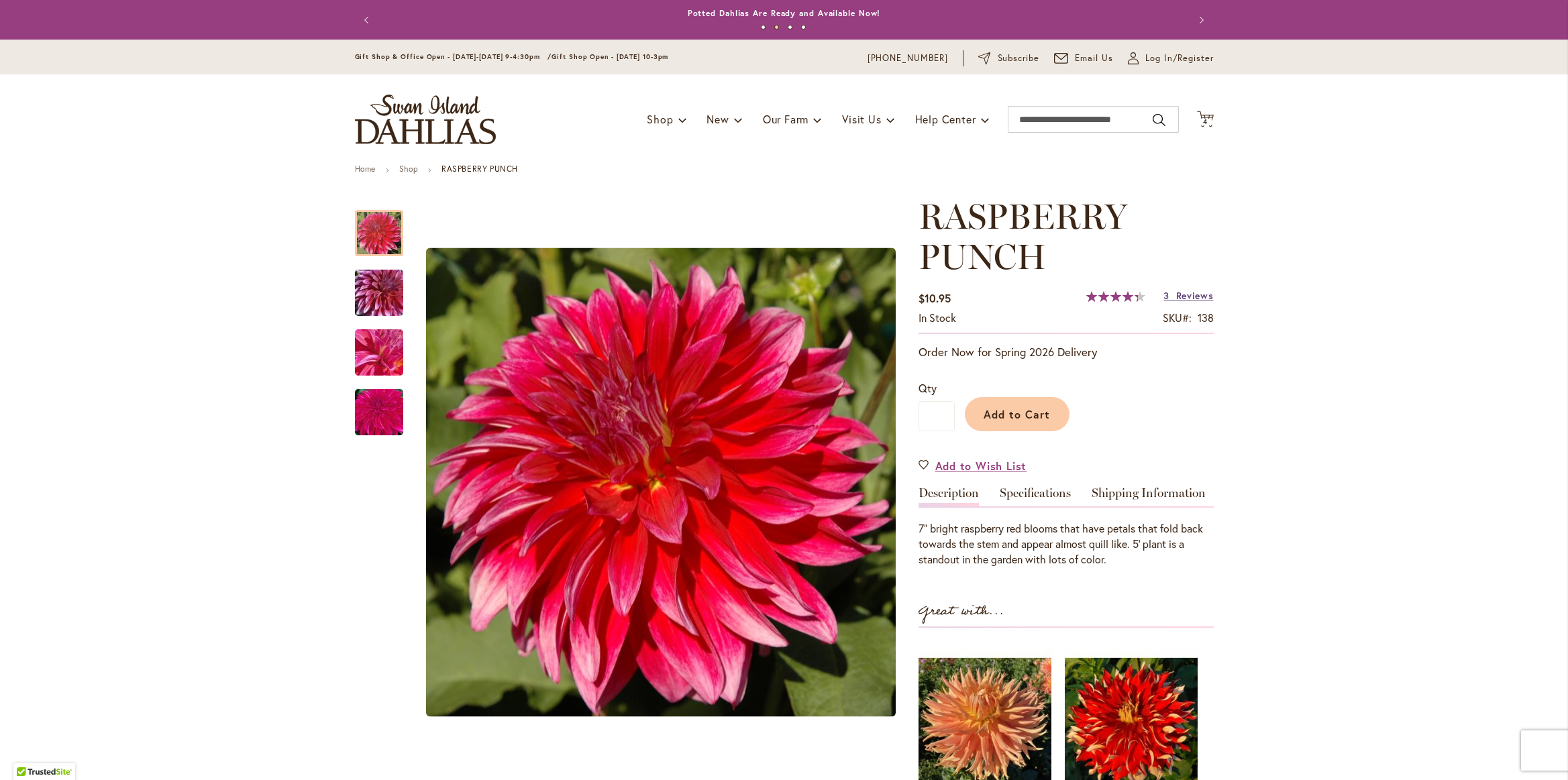
click at [1171, 295] on link "3 Reviews" at bounding box center [1188, 295] width 50 height 12
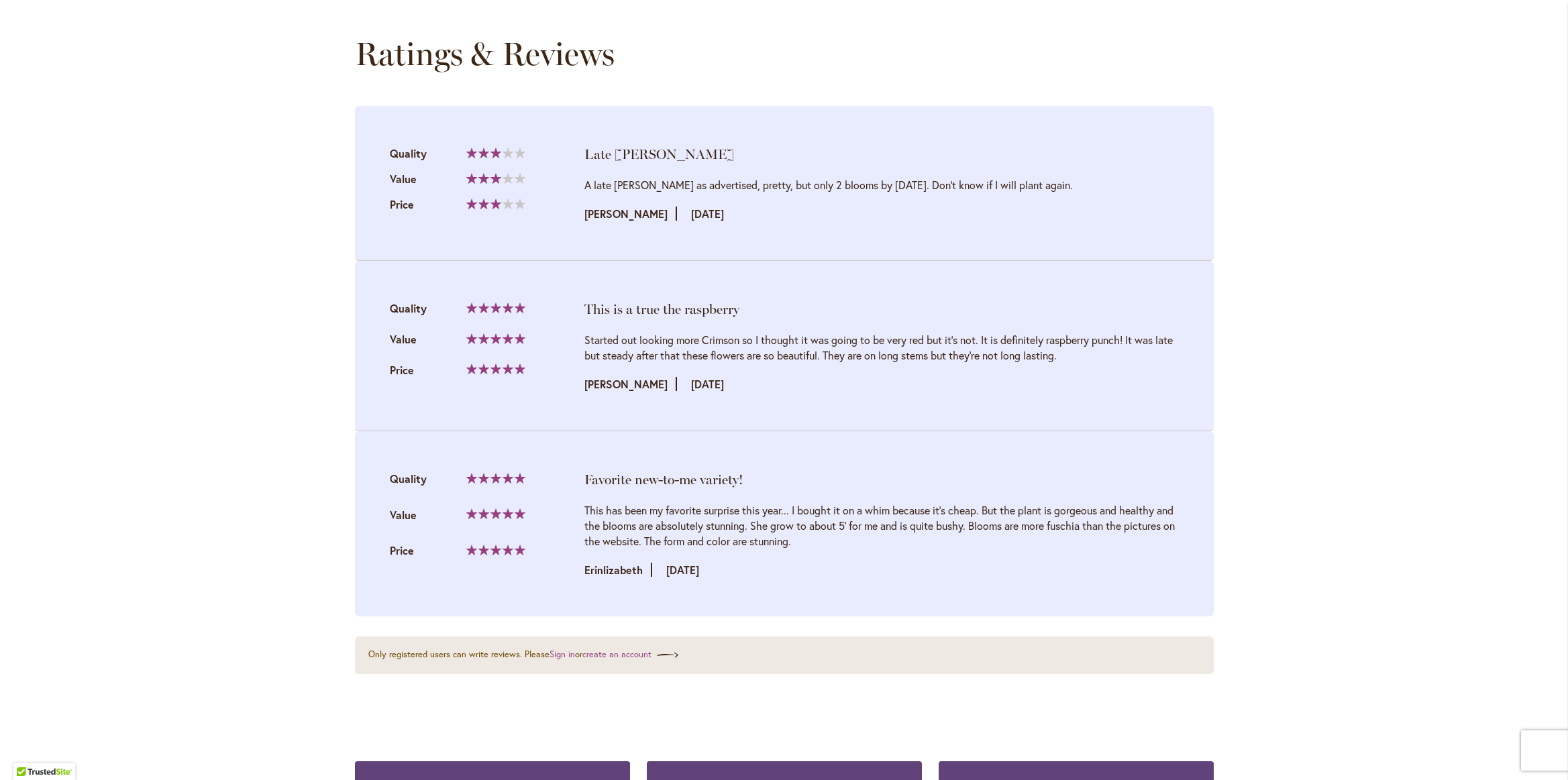
scroll to position [1386, 0]
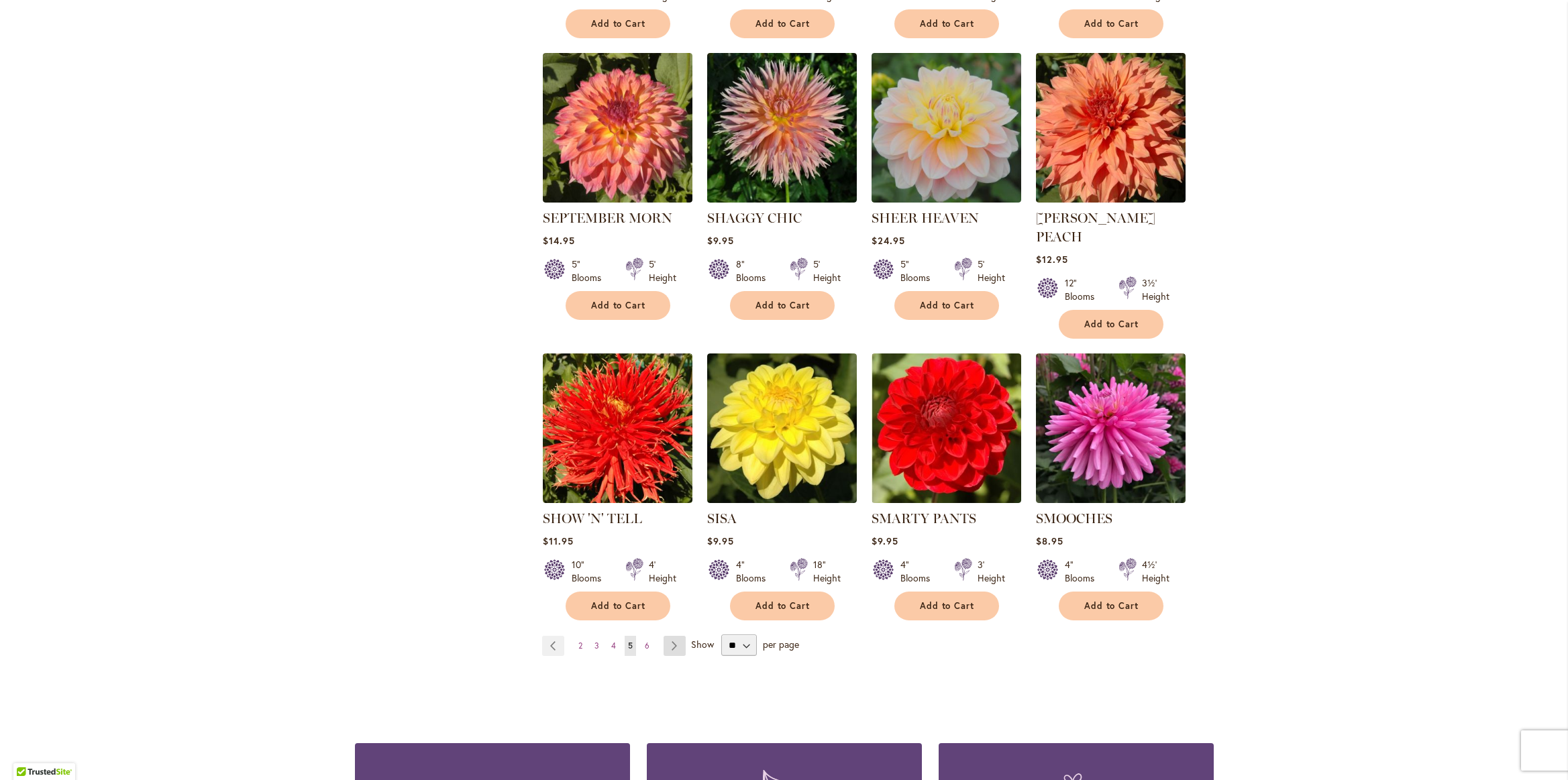
scroll to position [4292, 0]
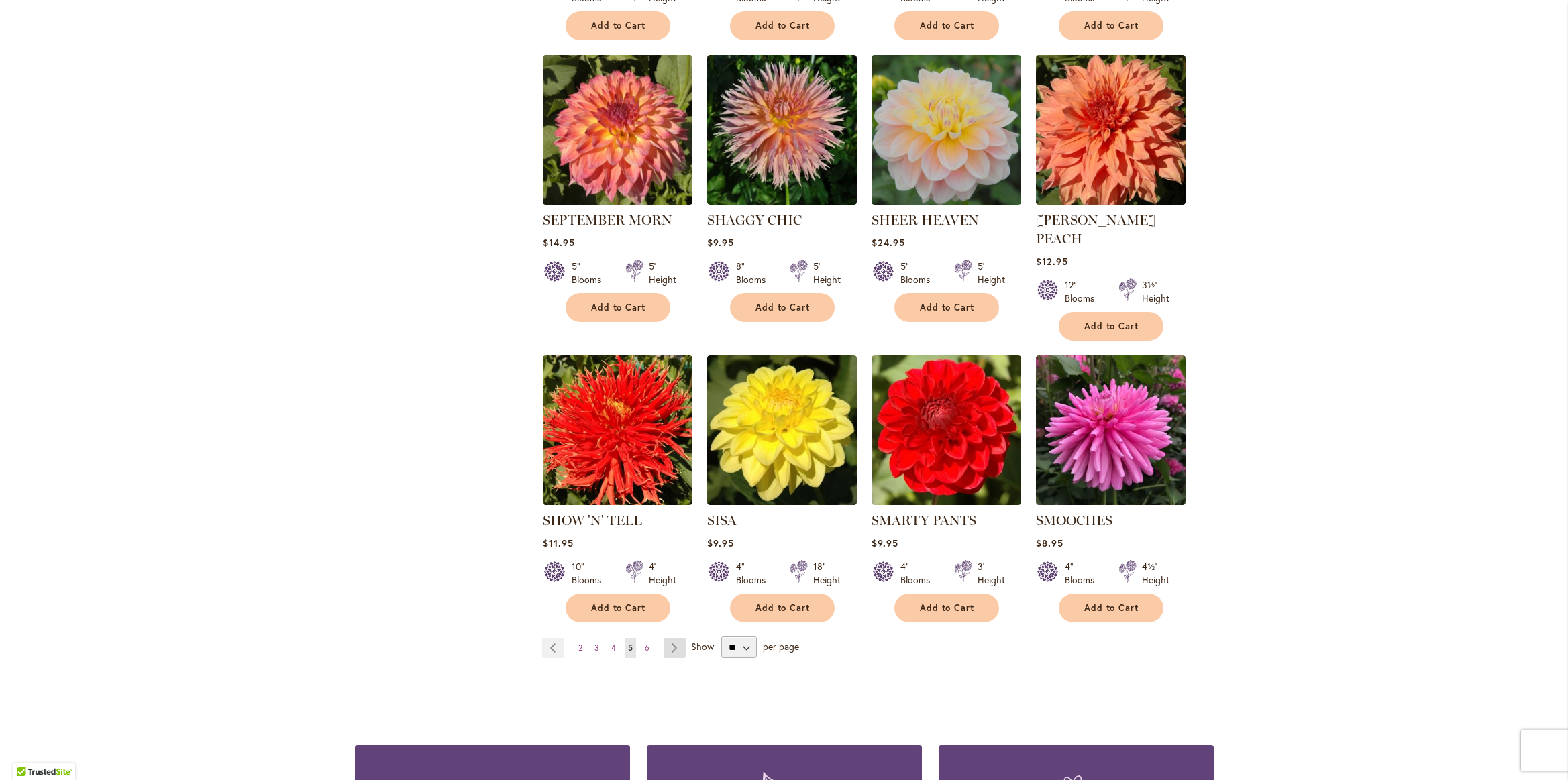
click at [681, 639] on link "Page Next" at bounding box center [674, 648] width 22 height 20
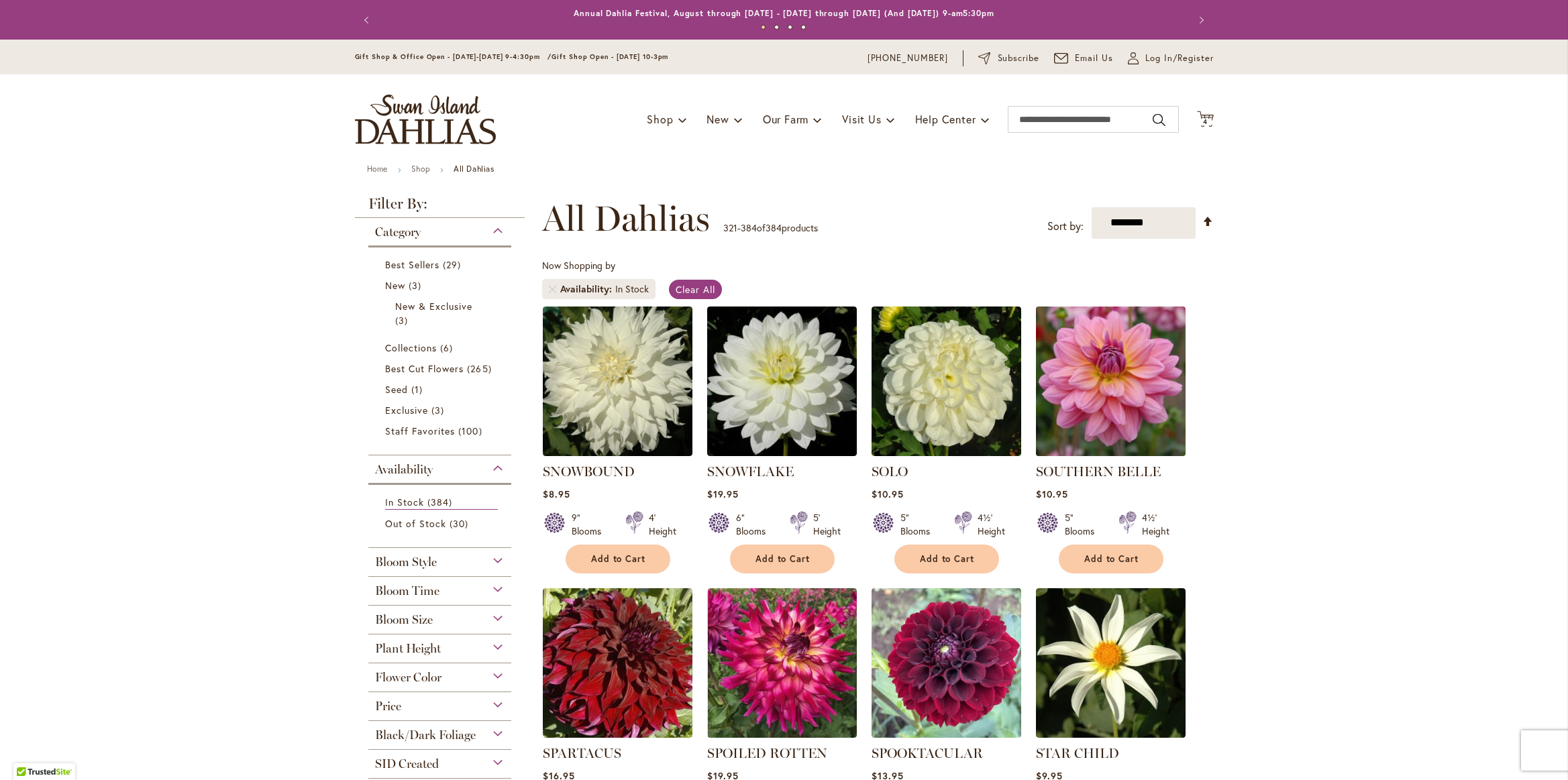
click at [1106, 409] on img at bounding box center [1110, 381] width 157 height 157
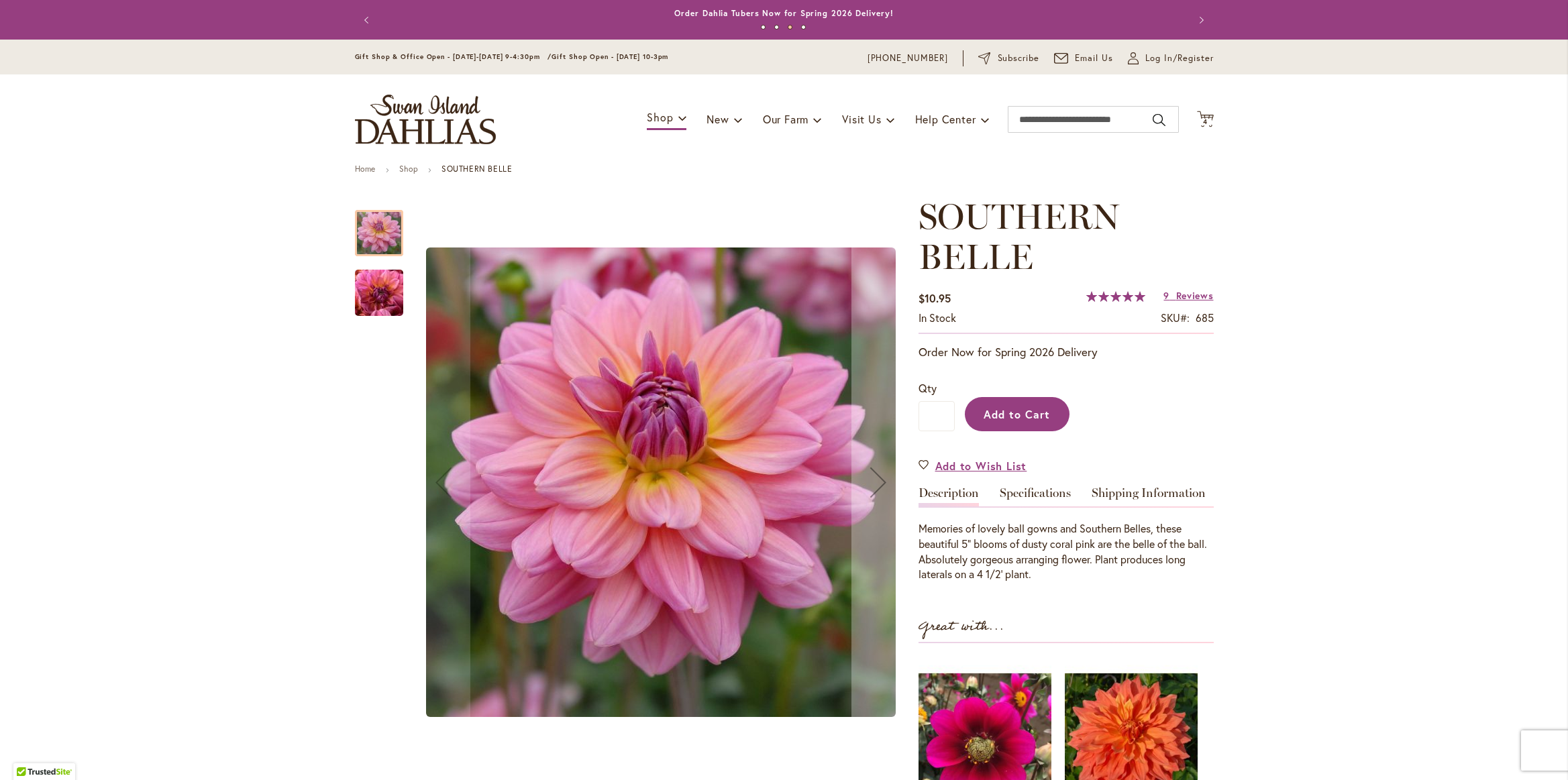
click at [1035, 404] on button "Add to Cart" at bounding box center [1018, 415] width 105 height 34
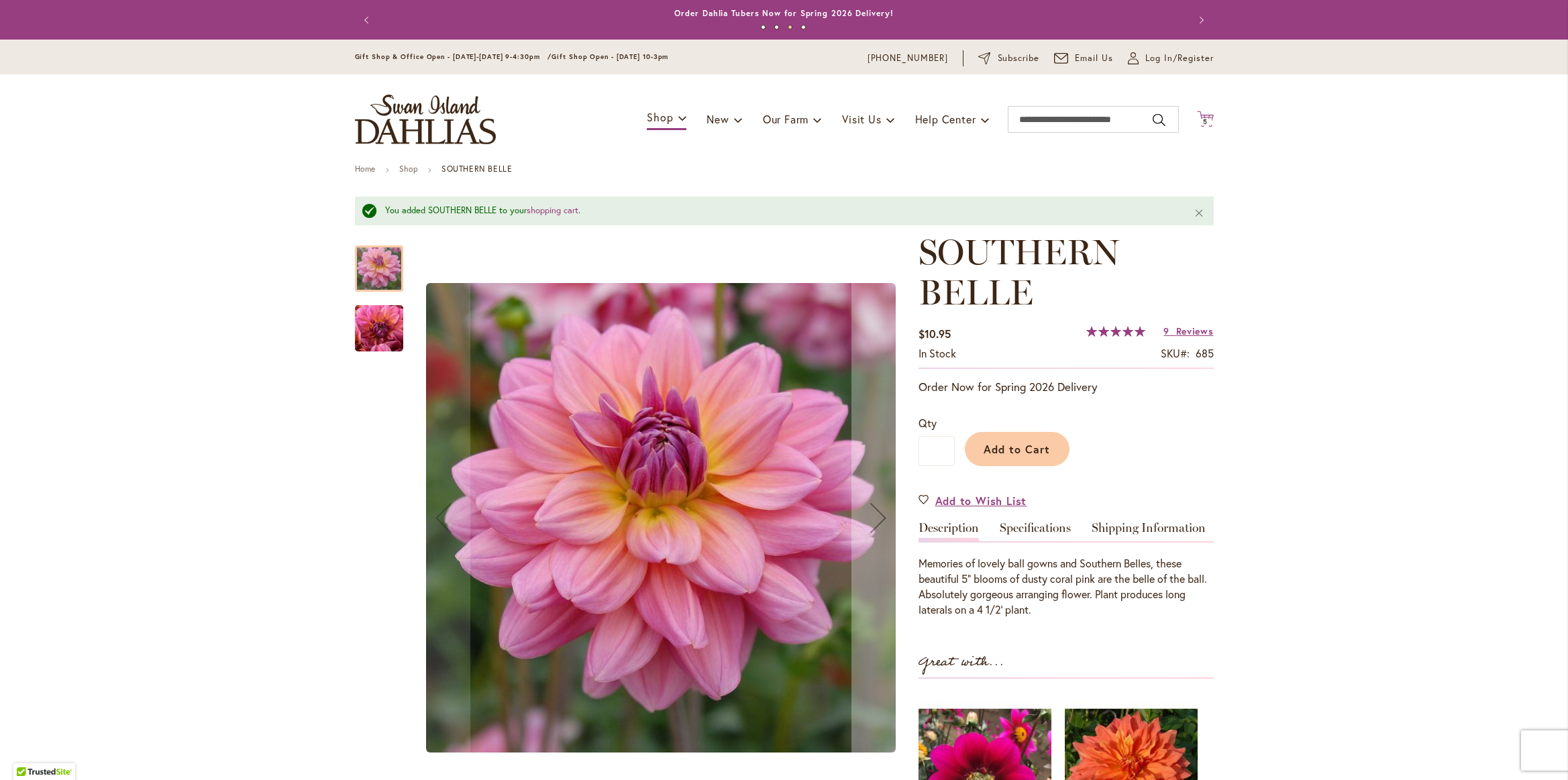
click at [1200, 122] on span "5 5 items" at bounding box center [1205, 121] width 13 height 7
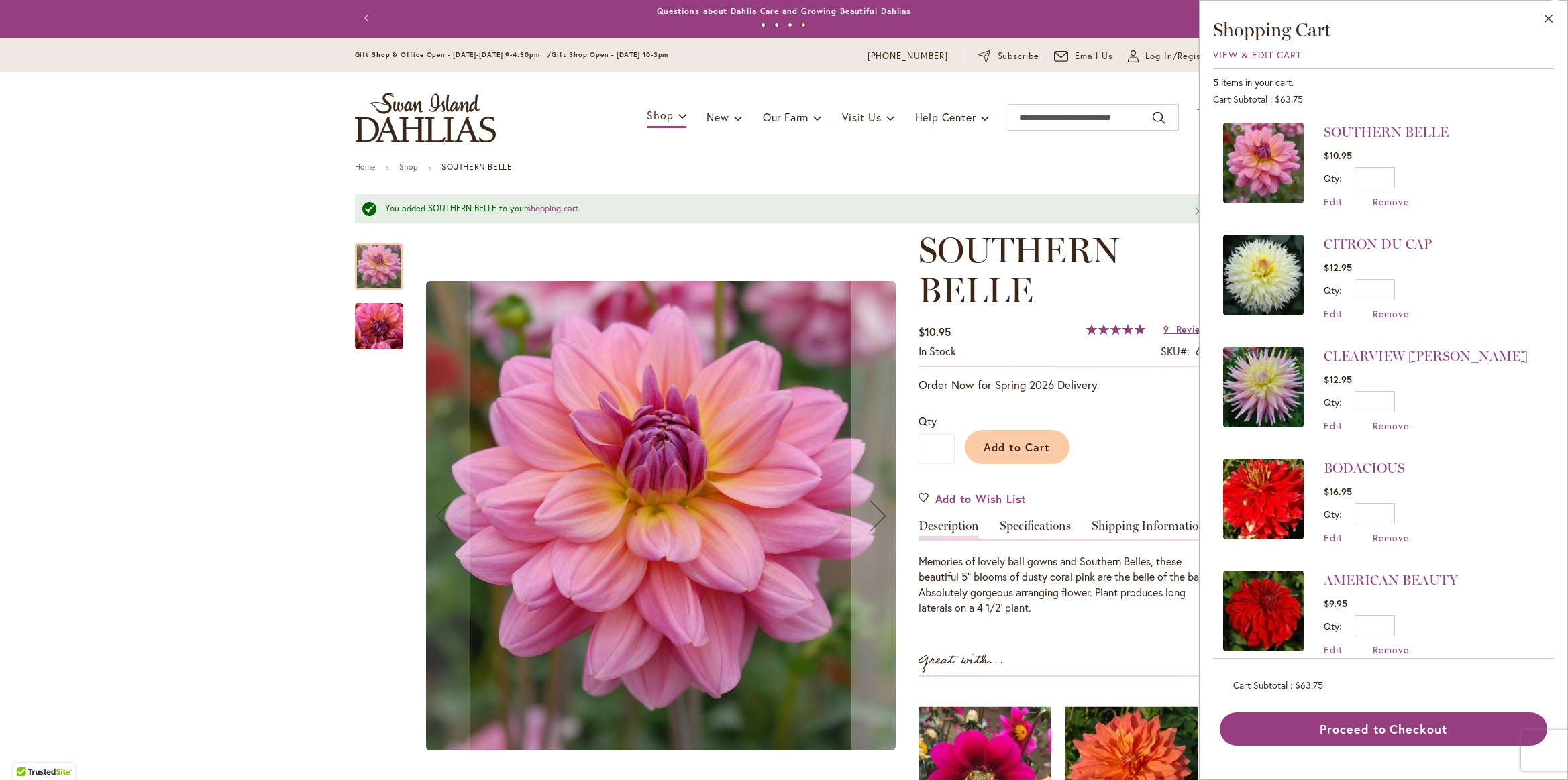
scroll to position [16, 0]
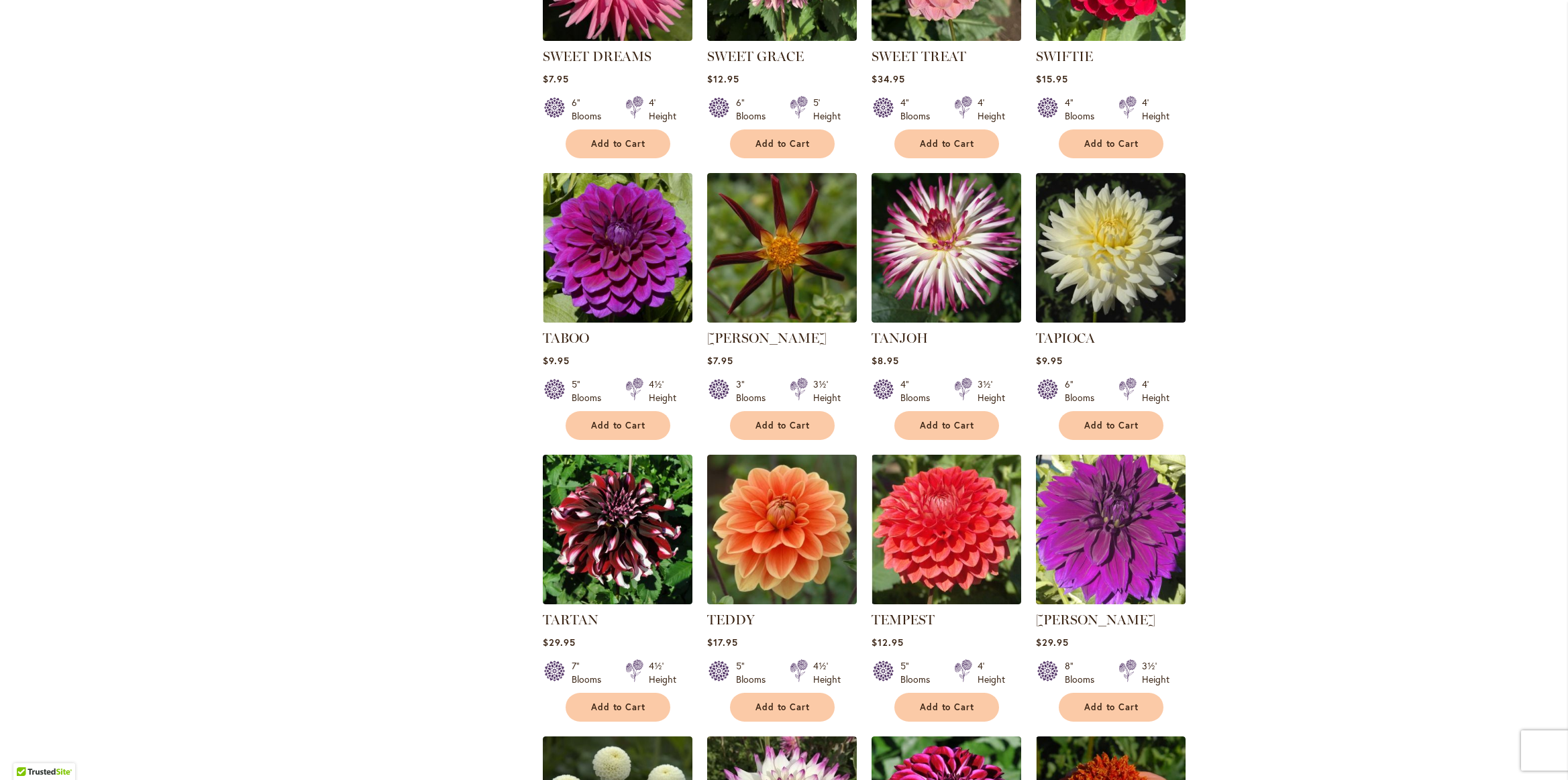
scroll to position [1564, 0]
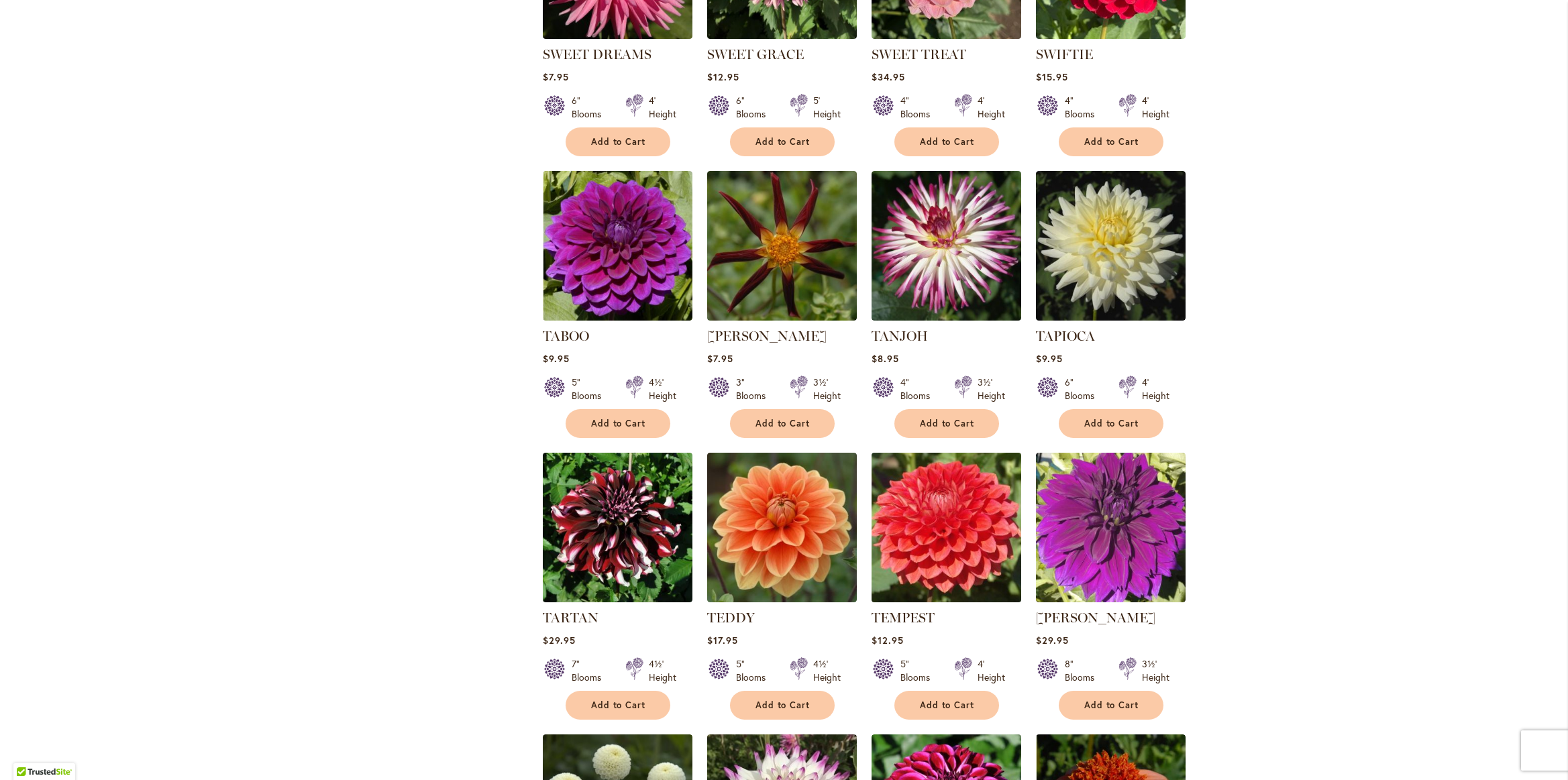
click at [920, 484] on img at bounding box center [946, 528] width 157 height 157
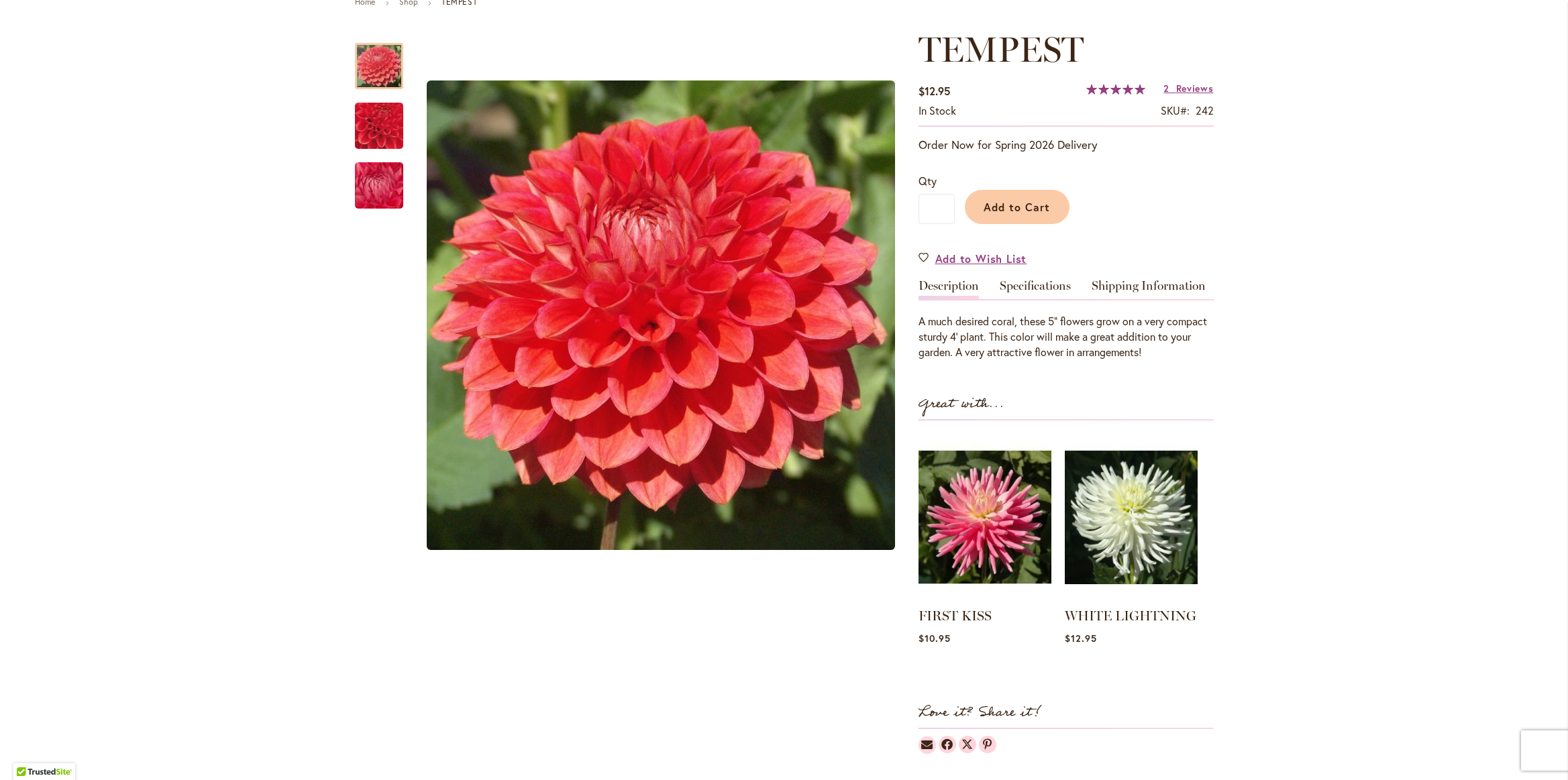
scroll to position [161, 0]
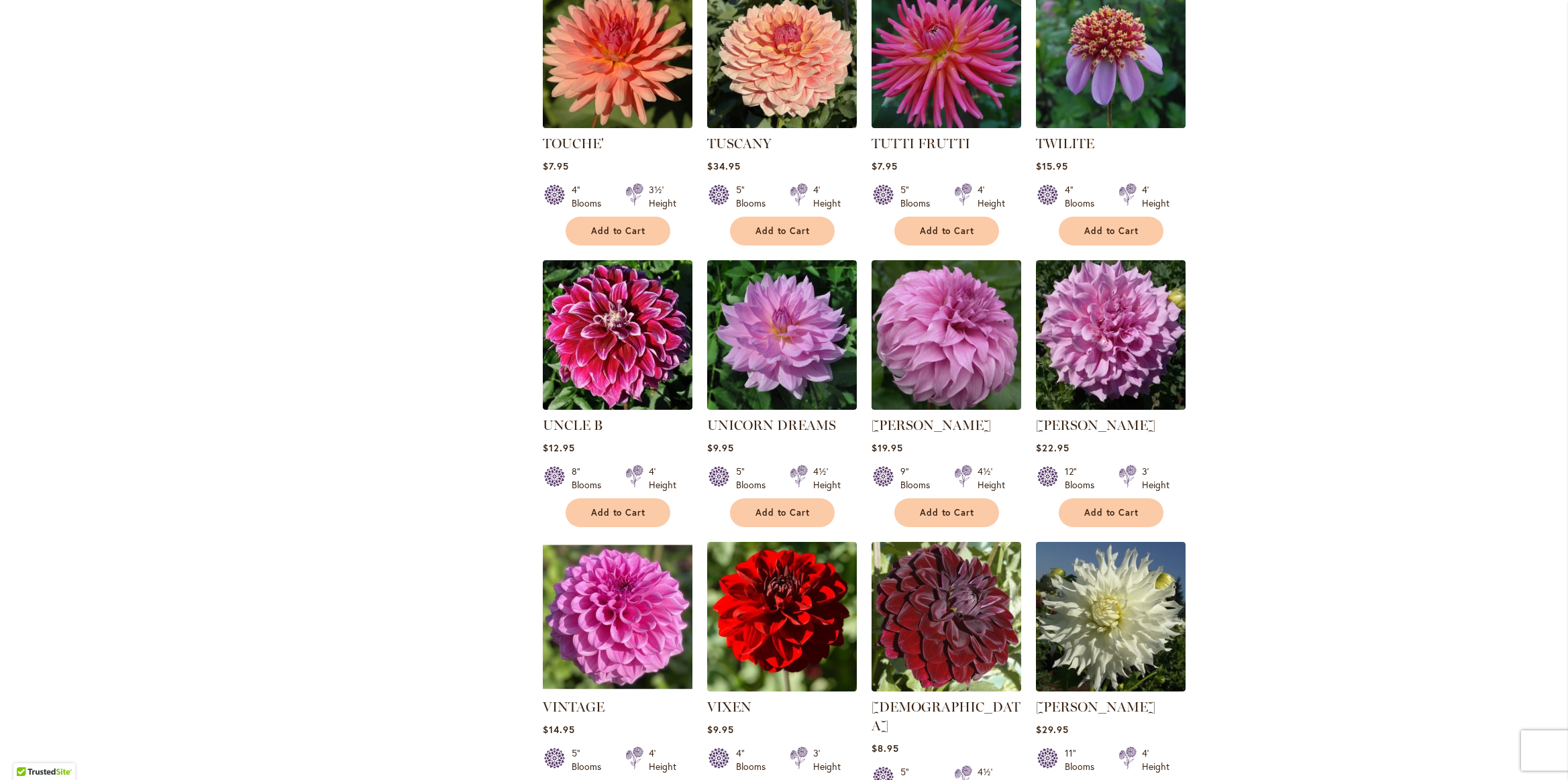
scroll to position [2577, 0]
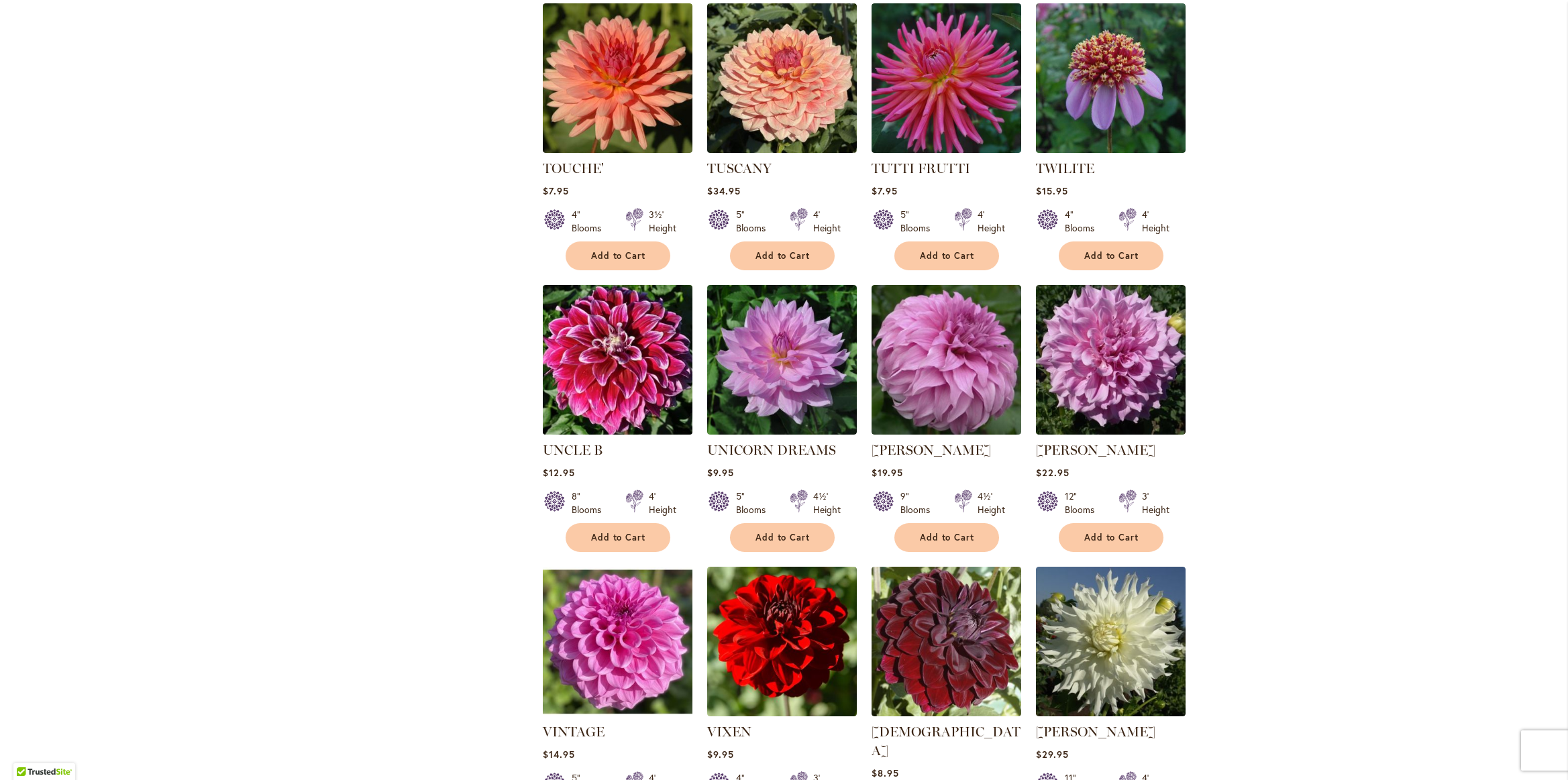
click at [655, 326] on img at bounding box center [617, 359] width 157 height 157
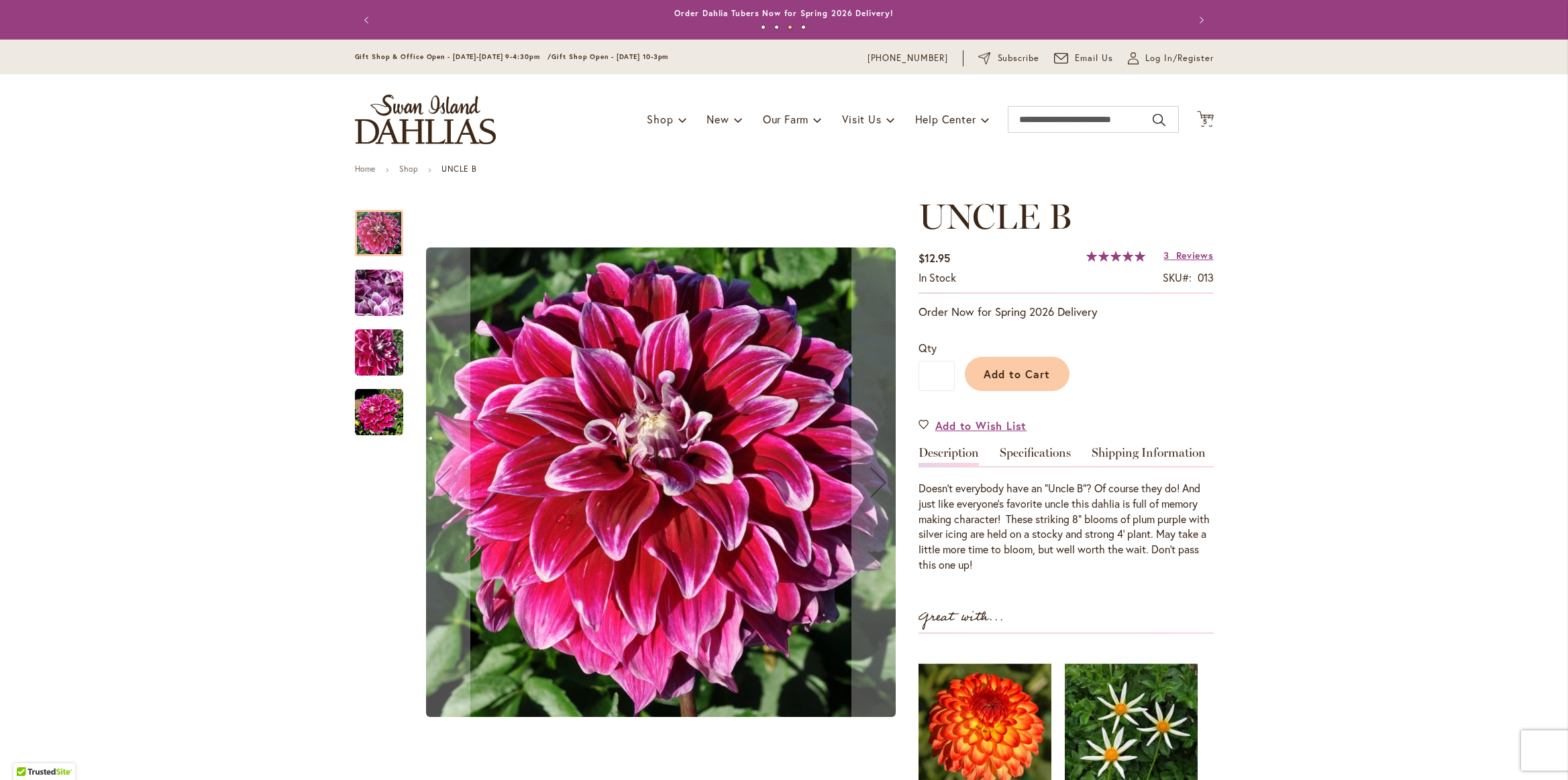
click at [367, 300] on img "Uncle B" at bounding box center [378, 293] width 97 height 73
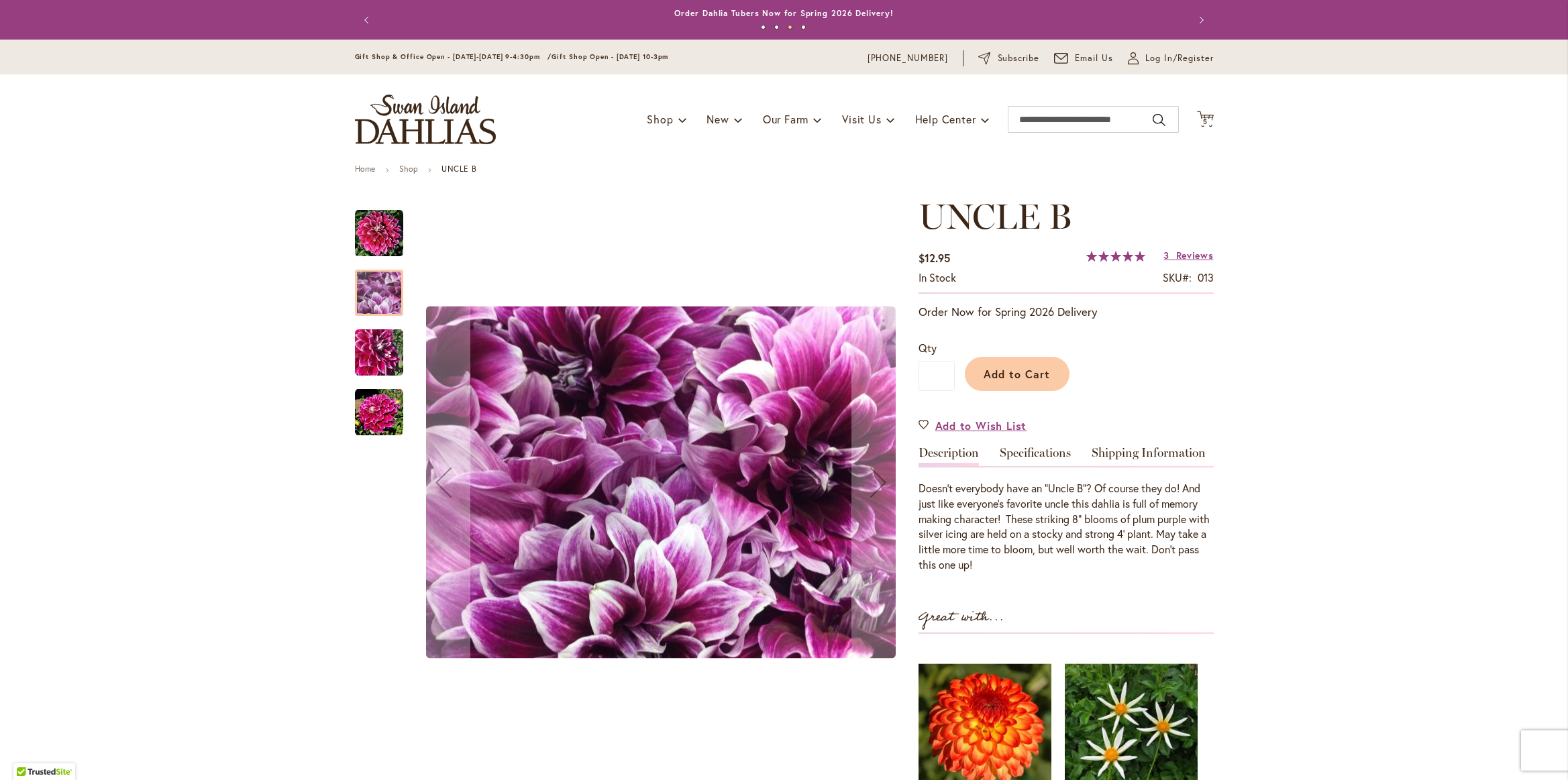
click at [369, 322] on div "Uncle B" at bounding box center [385, 346] width 62 height 59
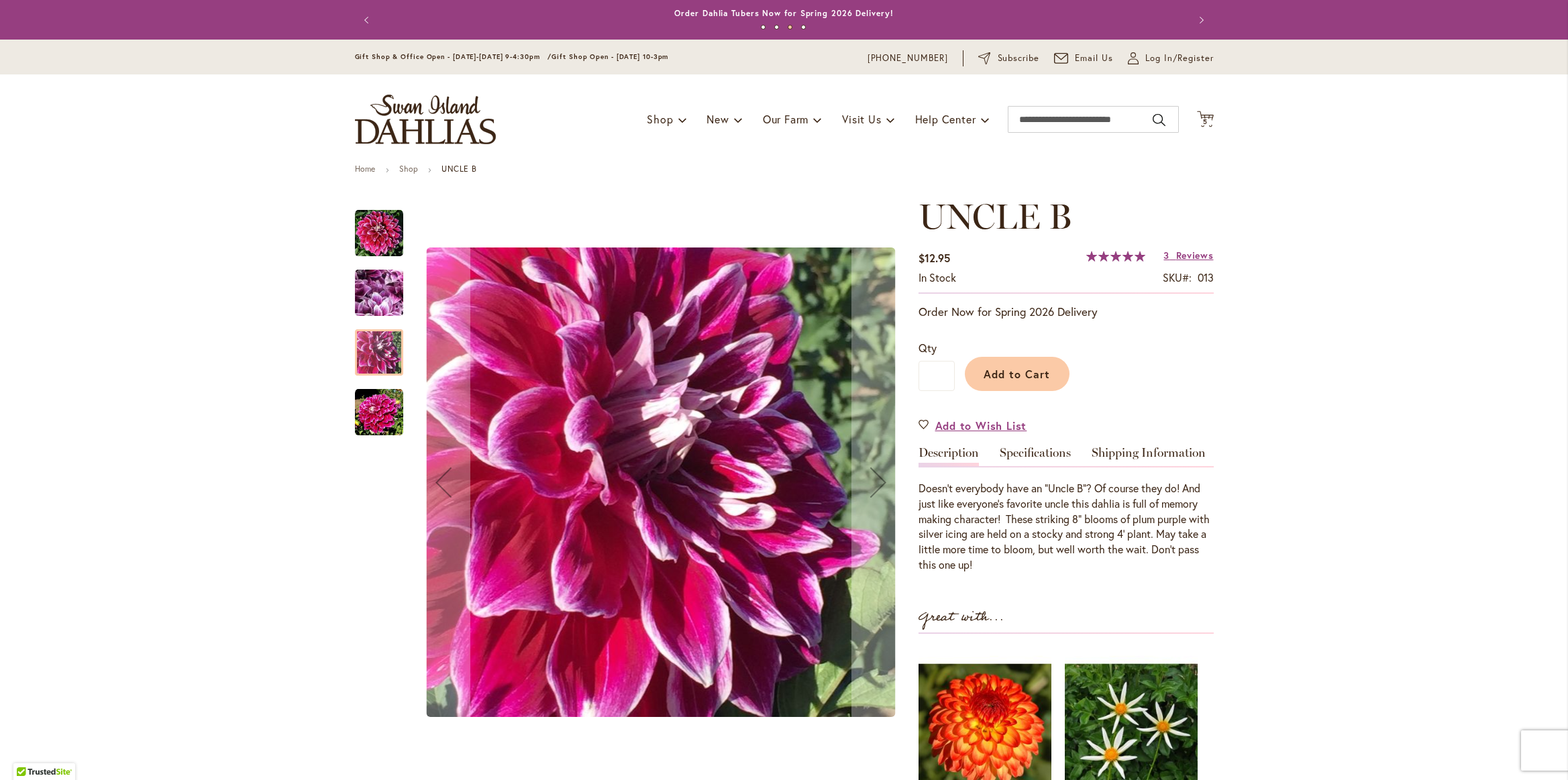
click at [366, 369] on div at bounding box center [378, 353] width 49 height 46
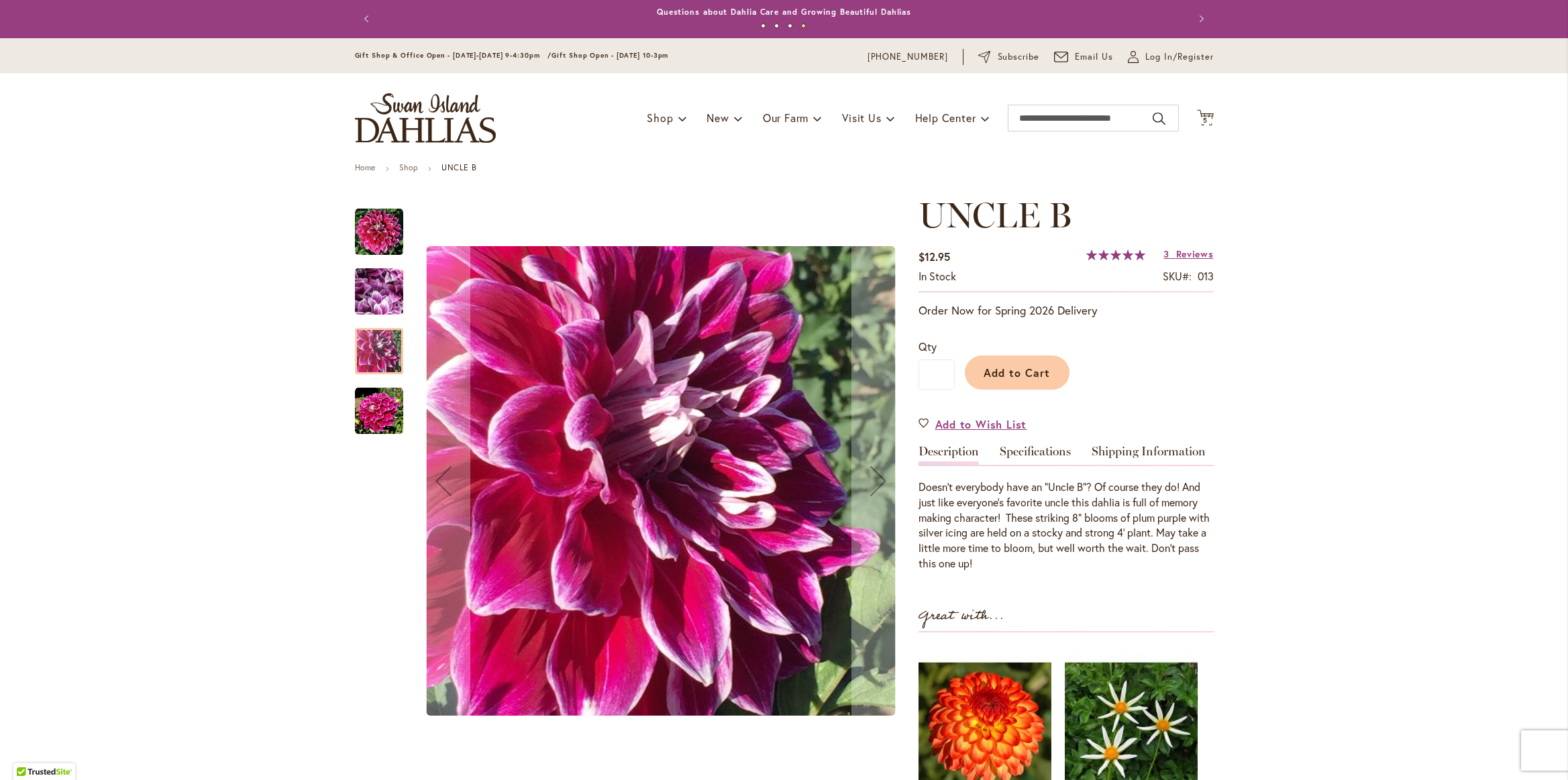
scroll to position [3, 0]
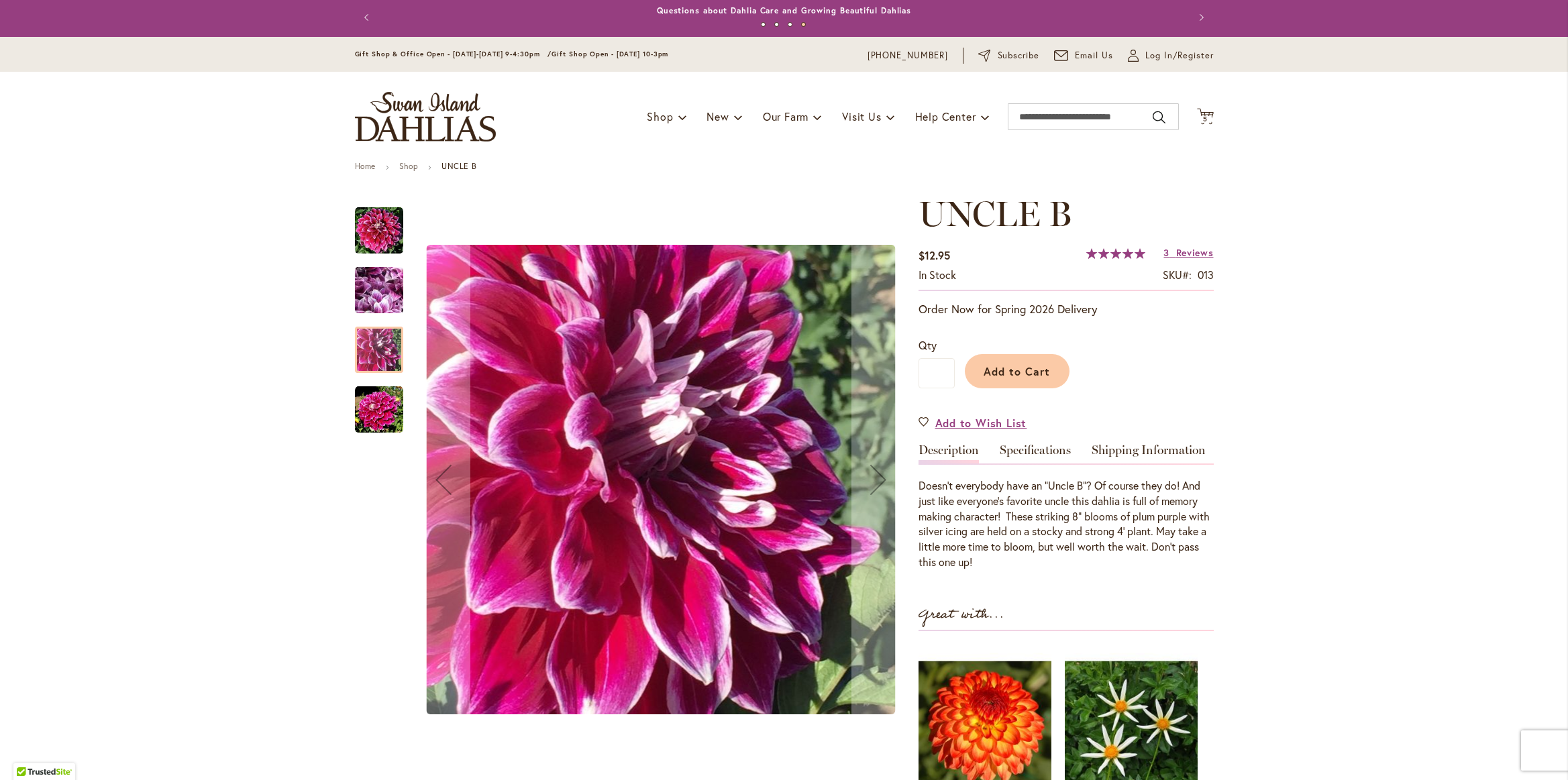
click at [370, 396] on img "Uncle B" at bounding box center [378, 410] width 49 height 49
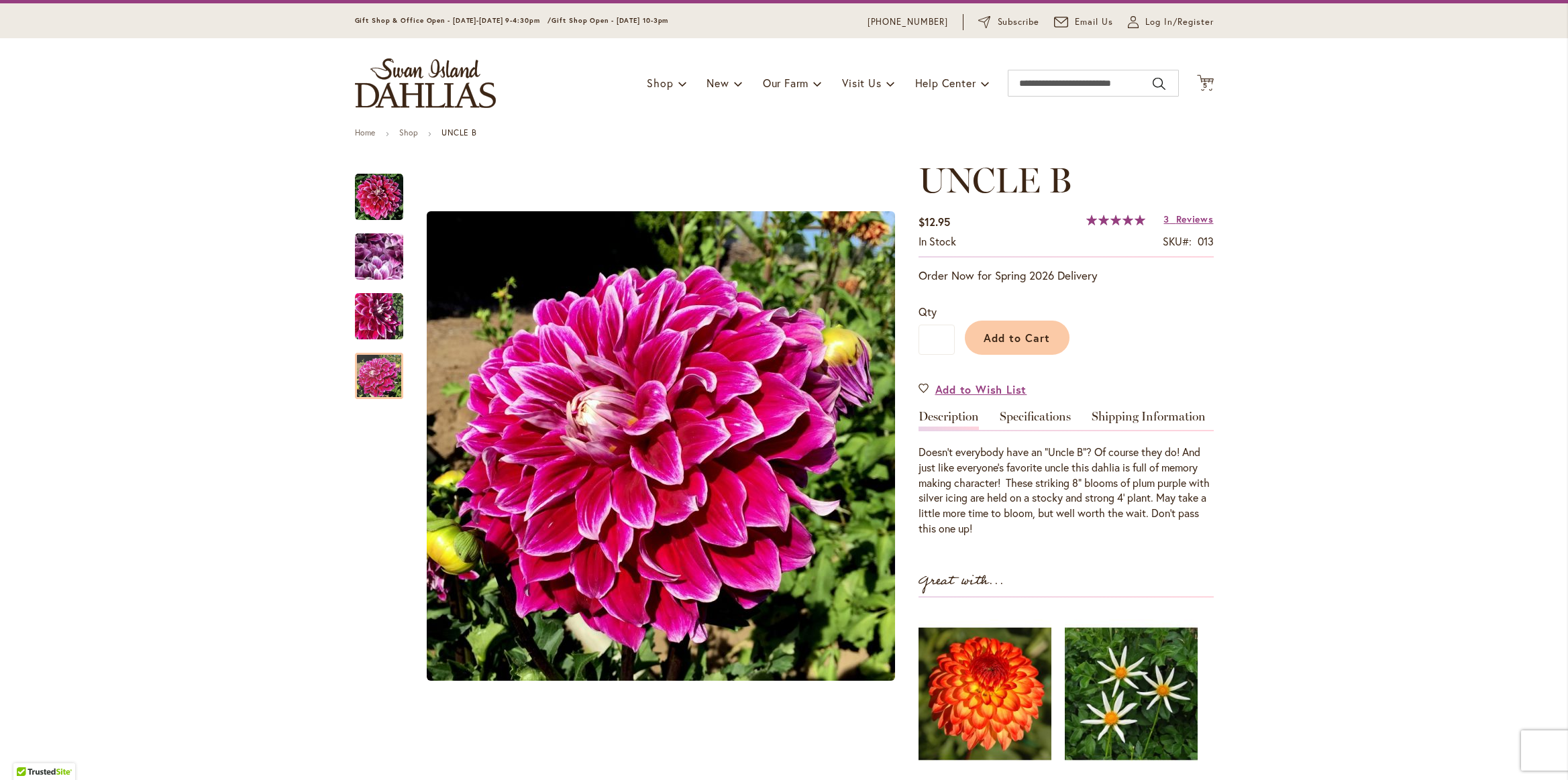
scroll to position [37, 0]
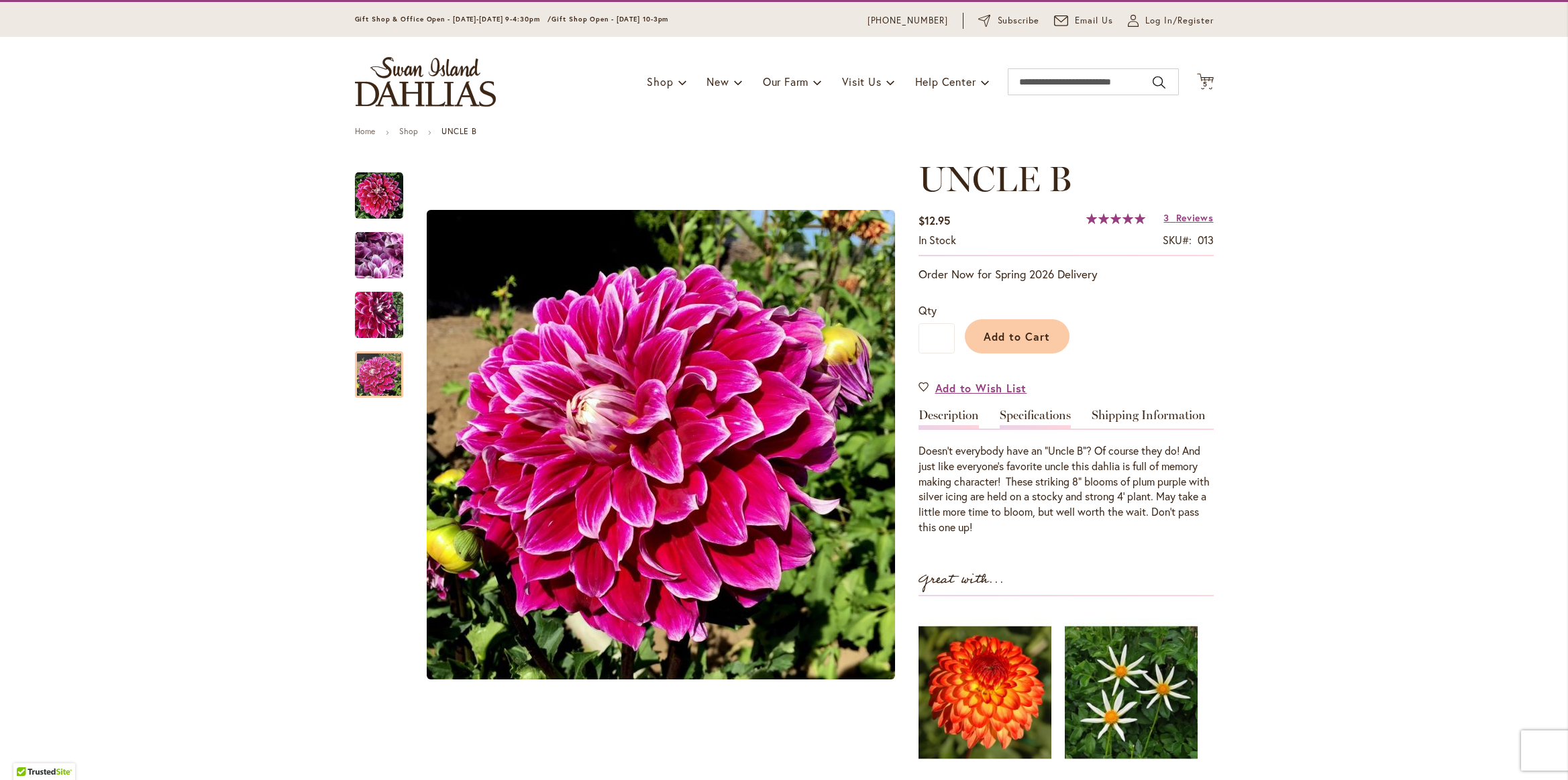
click at [1011, 413] on link "Specifications" at bounding box center [1035, 419] width 71 height 19
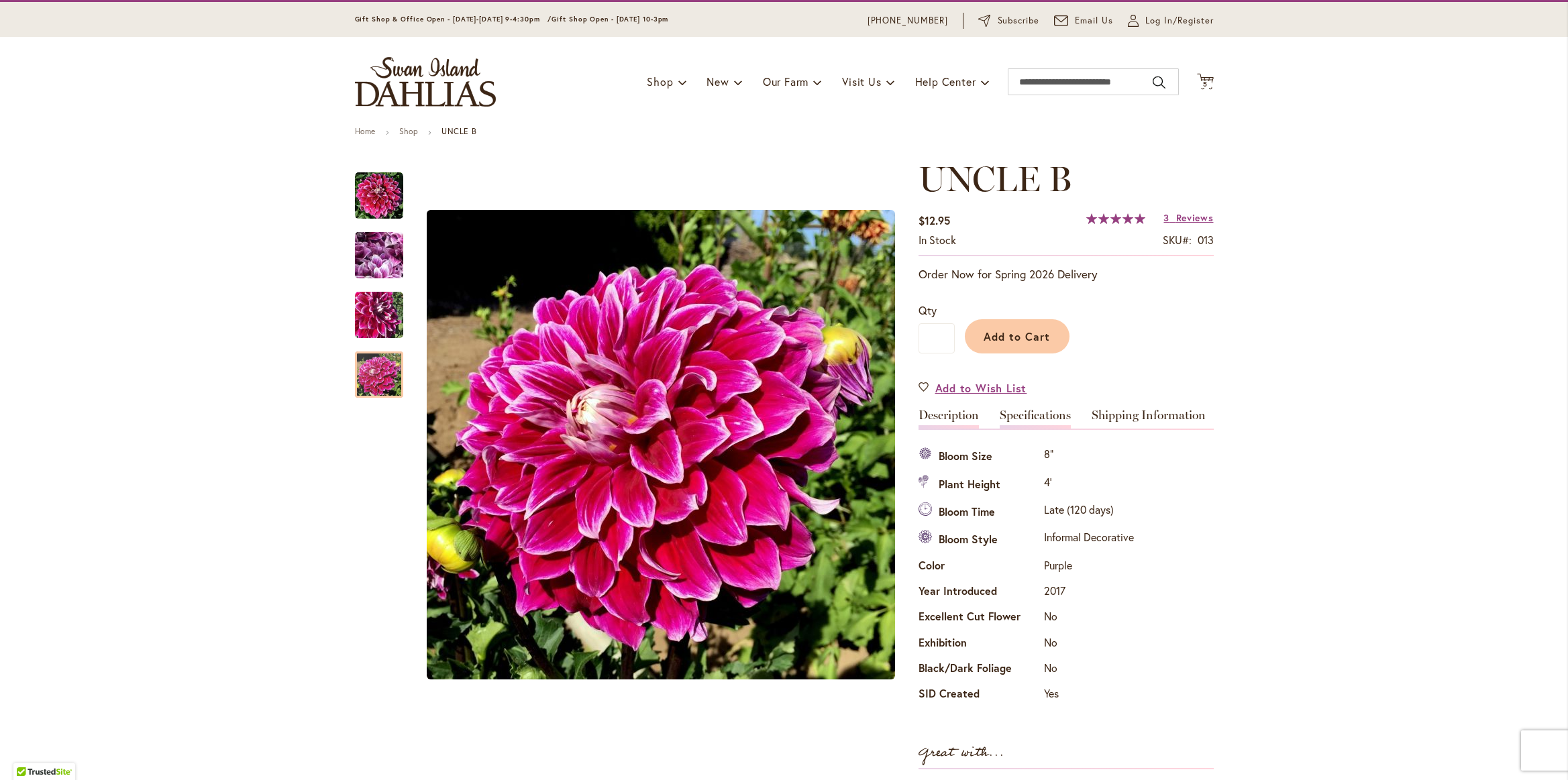
click at [924, 418] on link "Description" at bounding box center [948, 419] width 60 height 19
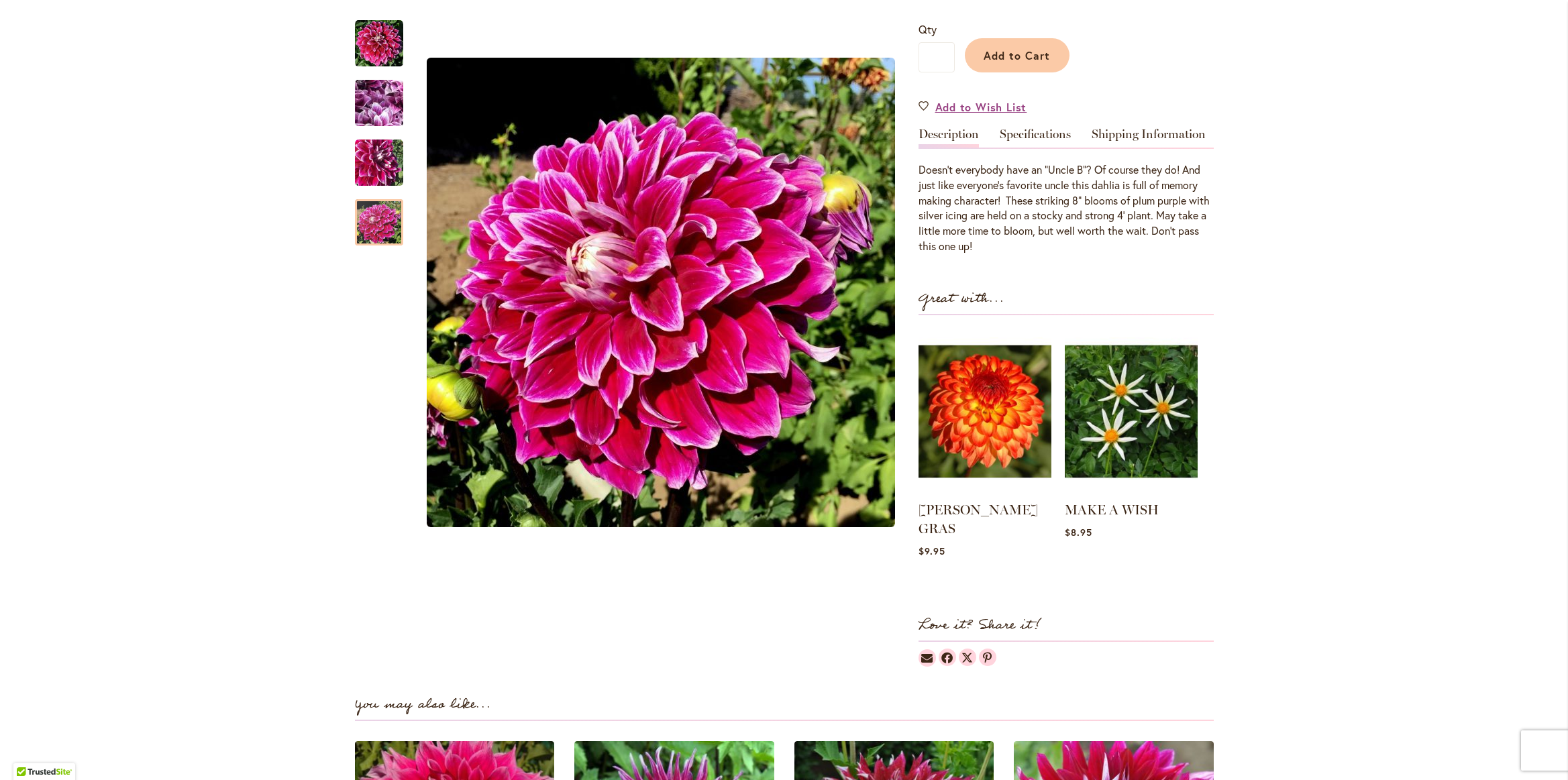
scroll to position [0, 0]
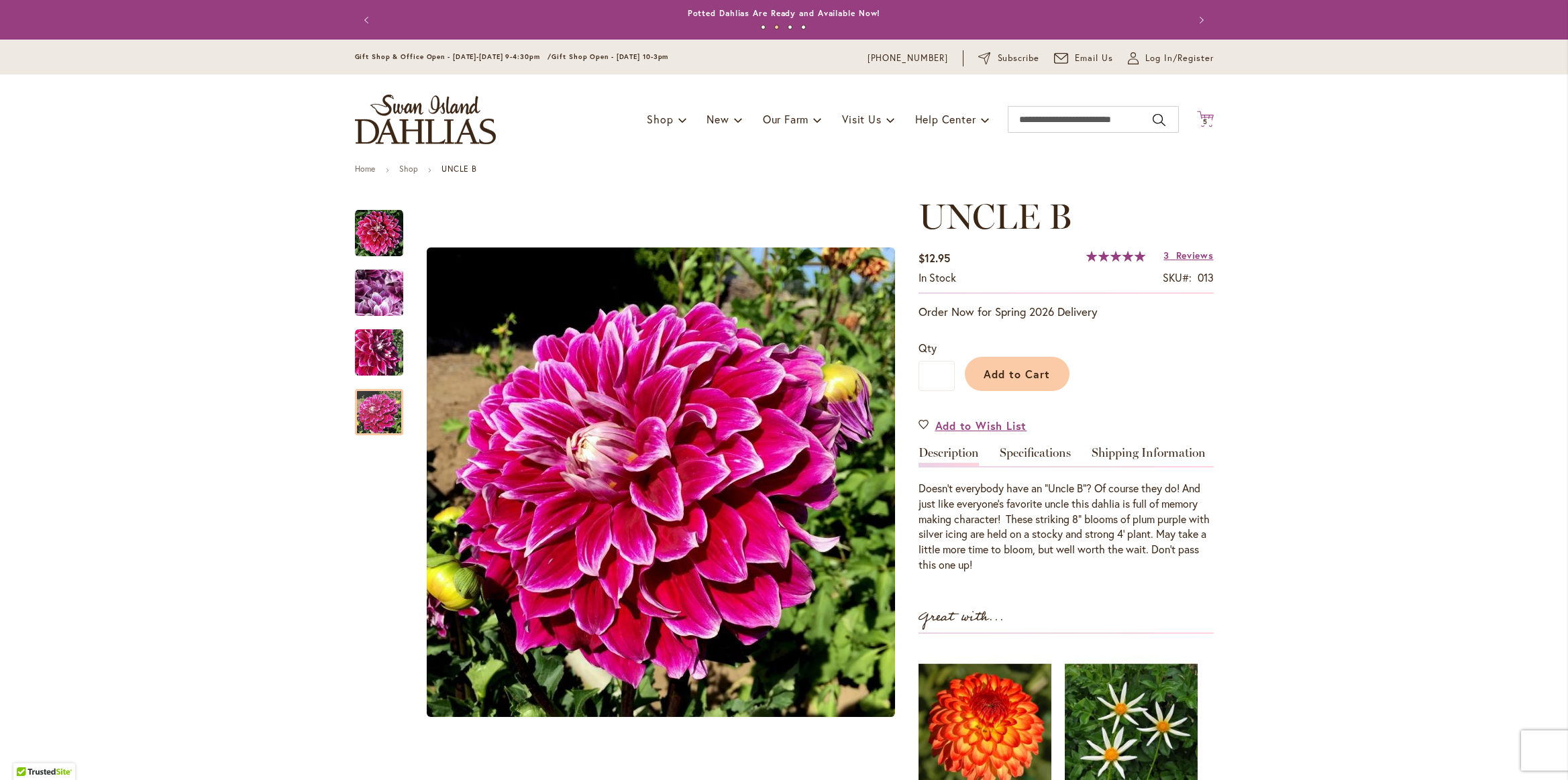
click at [1207, 123] on span "5 5 items" at bounding box center [1205, 121] width 13 height 7
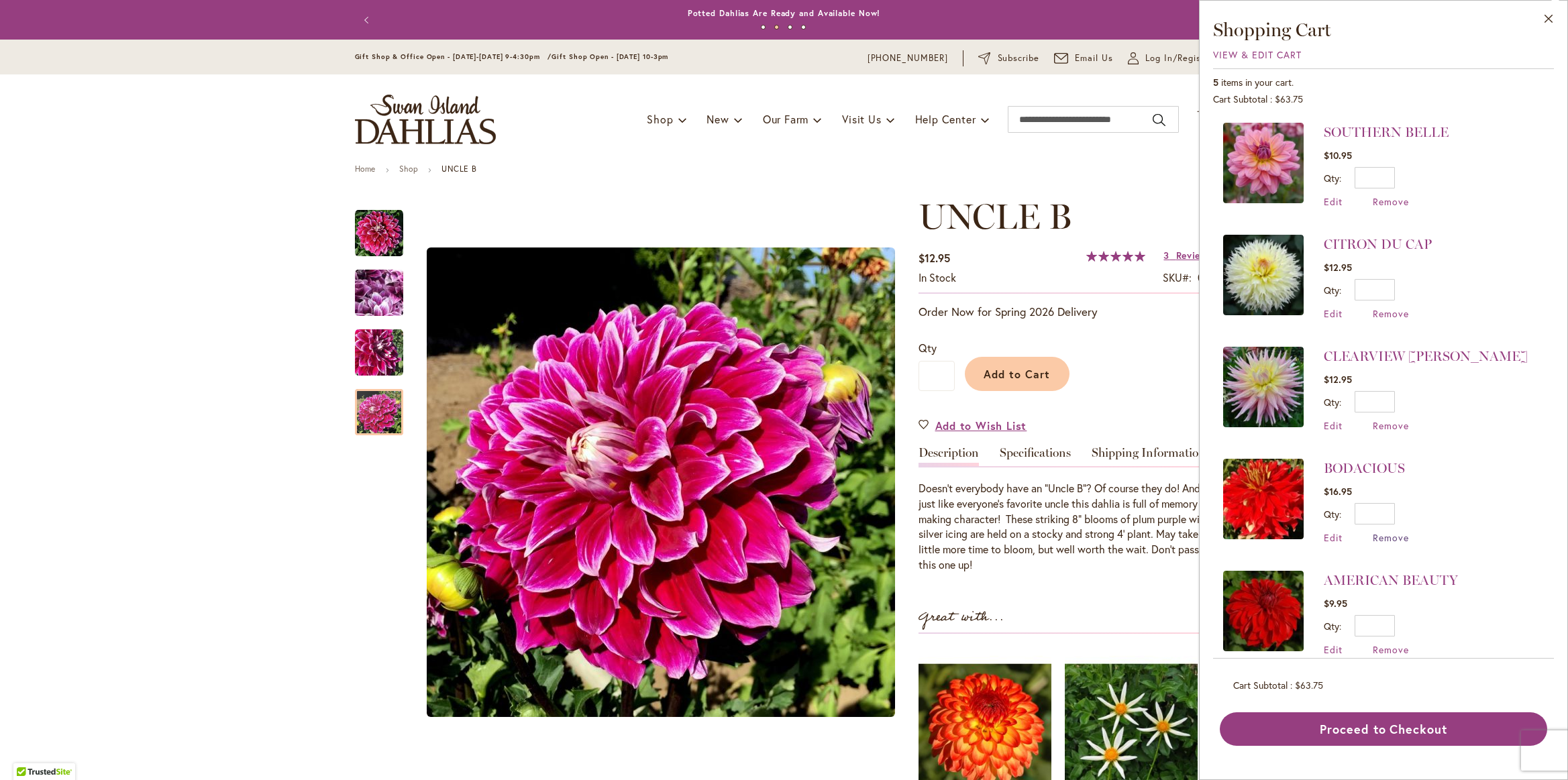
click at [1390, 536] on span "Remove" at bounding box center [1390, 537] width 36 height 12
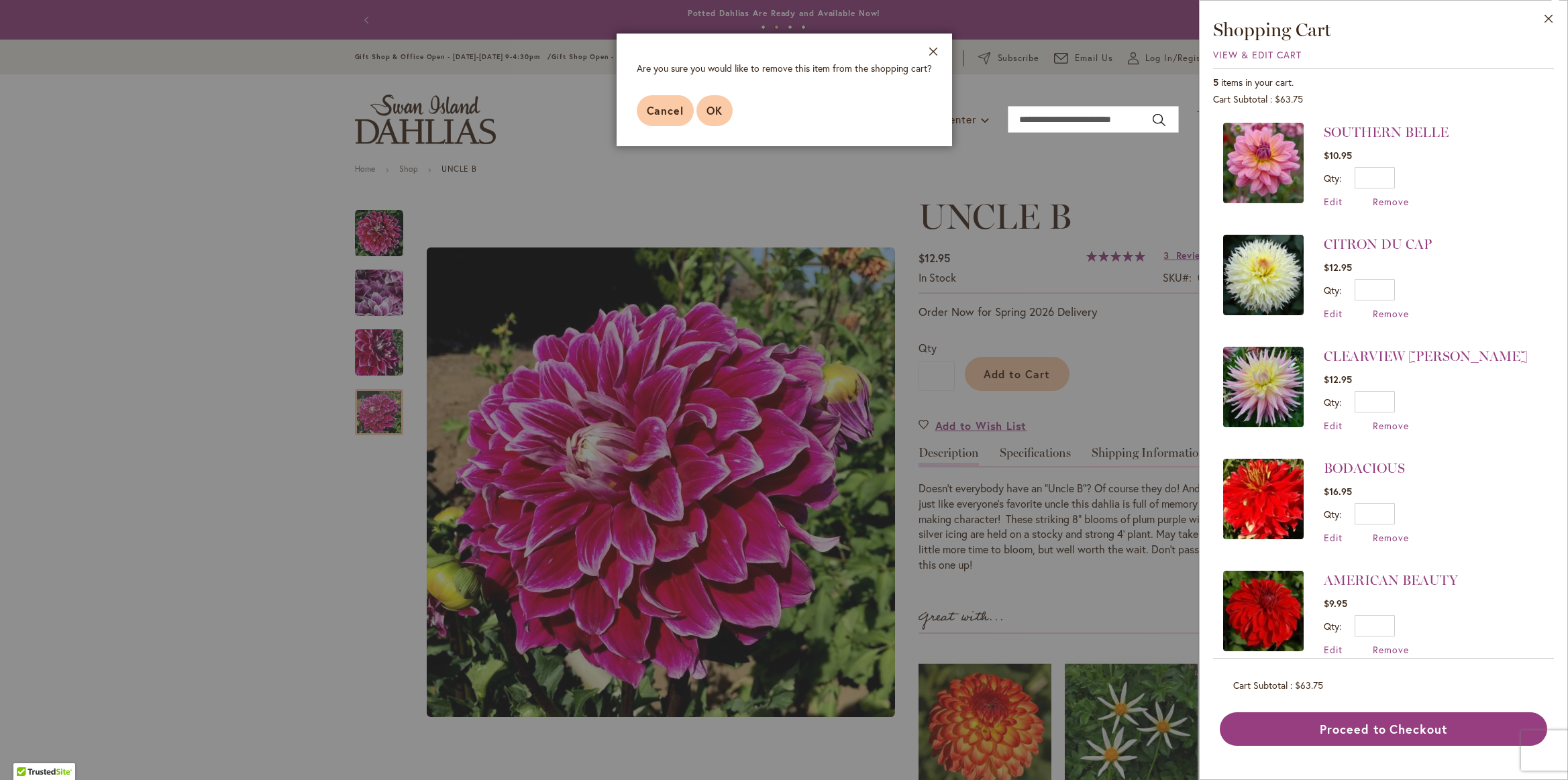
click at [713, 111] on span "OK" at bounding box center [714, 110] width 16 height 14
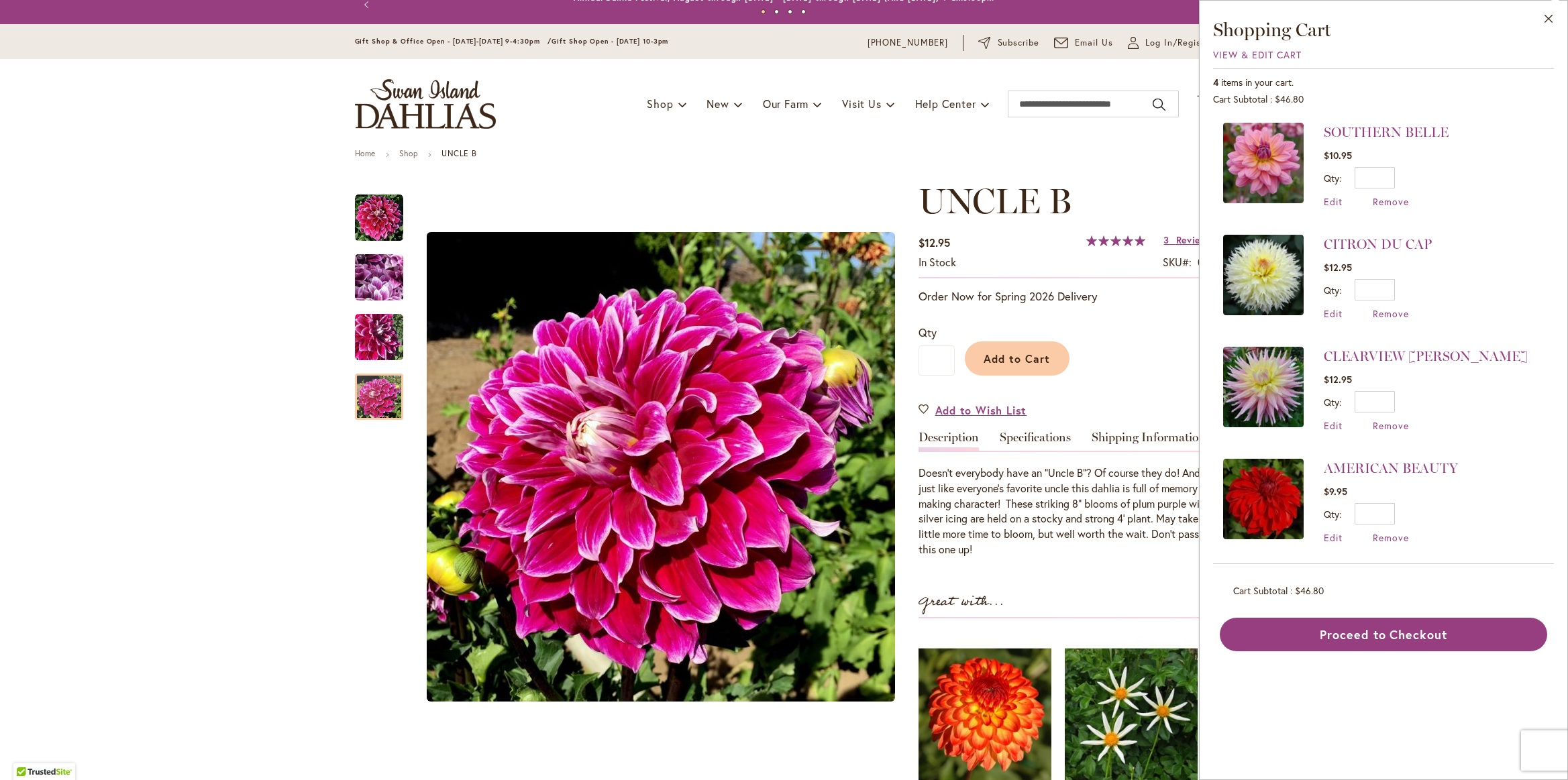
scroll to position [17, 0]
